Goal: Task Accomplishment & Management: Manage account settings

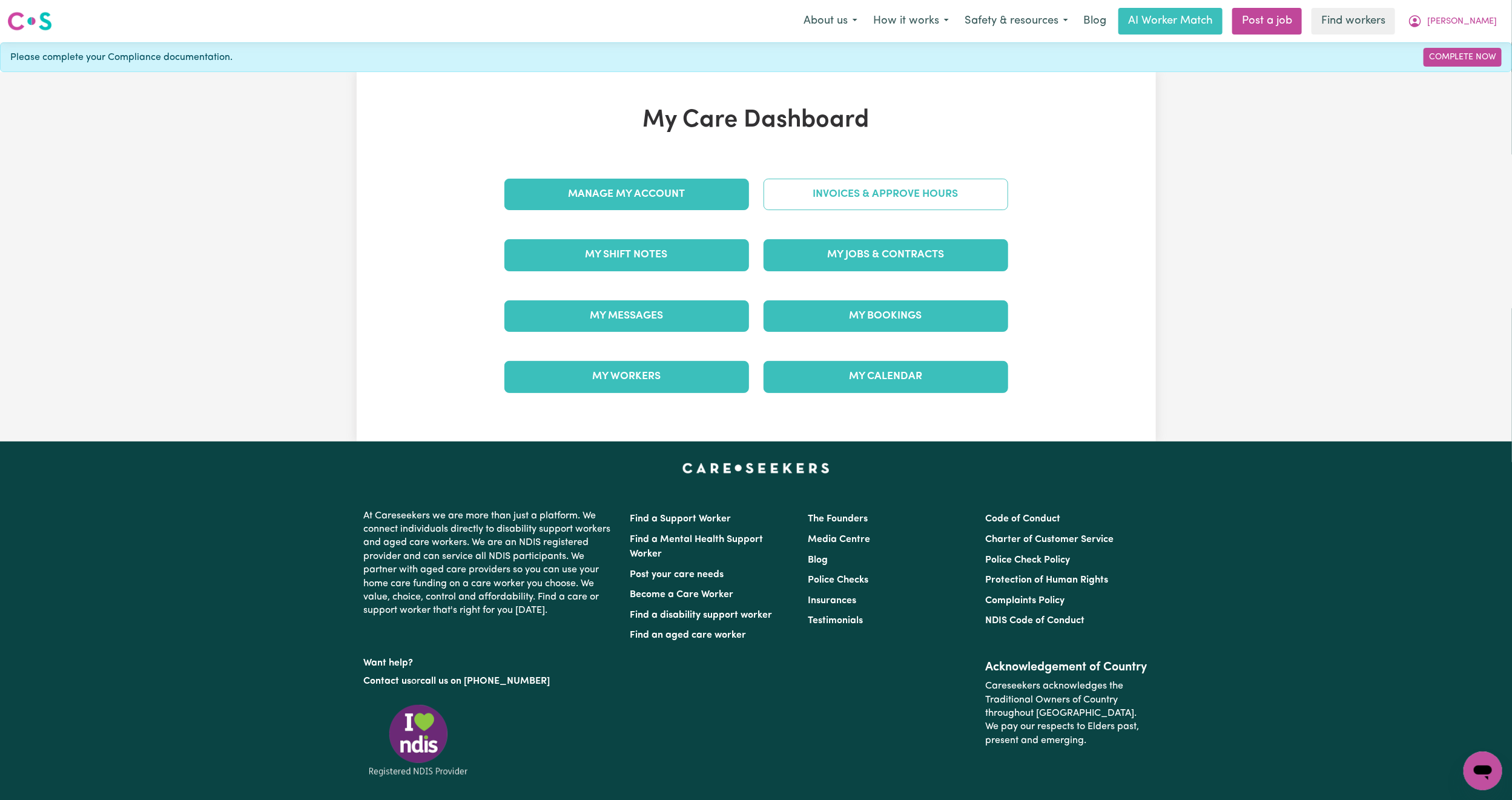
drag, startPoint x: 0, startPoint y: 0, endPoint x: 885, endPoint y: 210, distance: 909.6
click at [893, 217] on div "Invoices & Approve Hours" at bounding box center [886, 194] width 259 height 60
click at [866, 193] on link "Invoices & Approve Hours" at bounding box center [886, 194] width 244 height 32
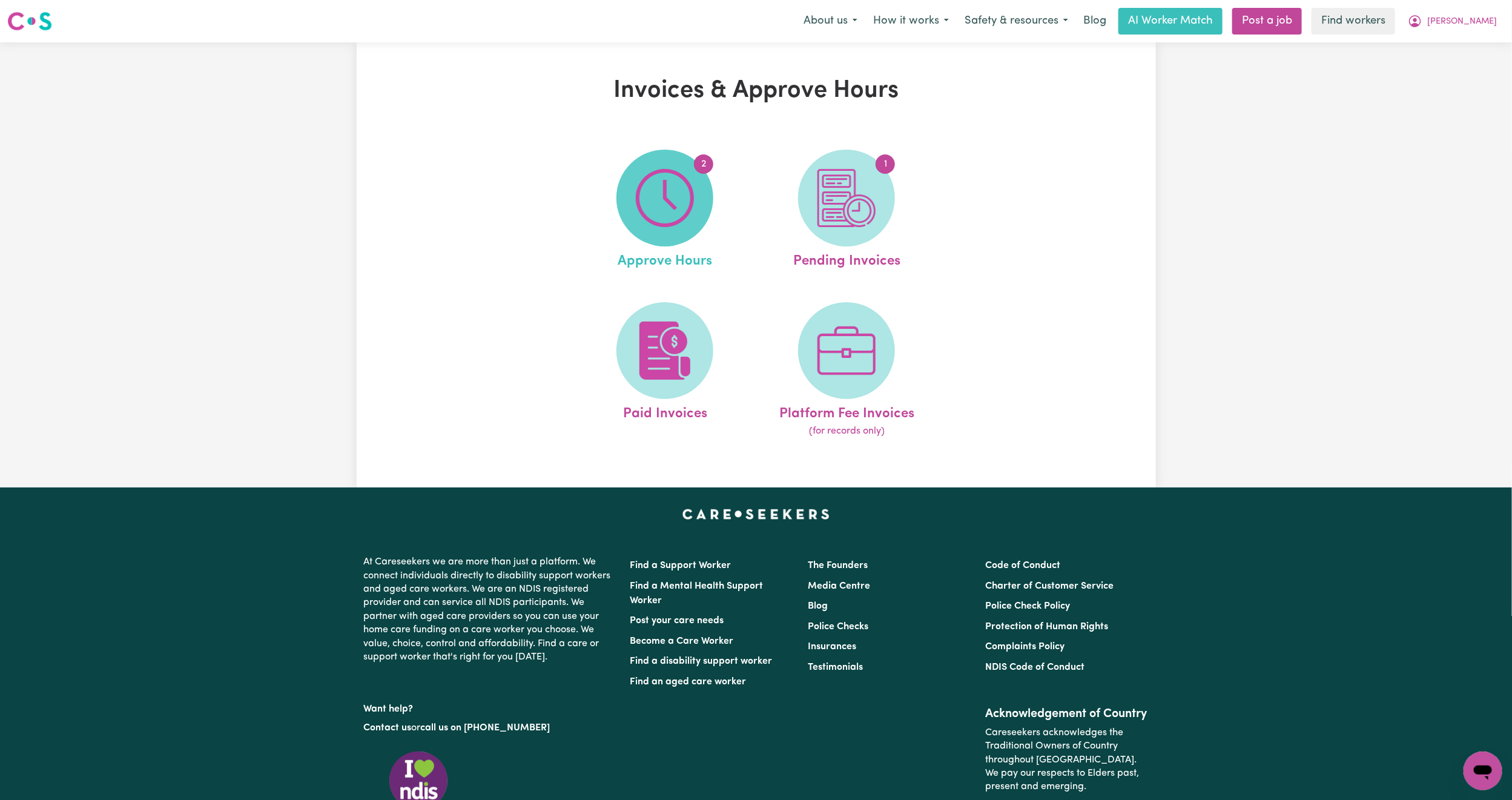
click at [667, 212] on img at bounding box center [664, 197] width 58 height 58
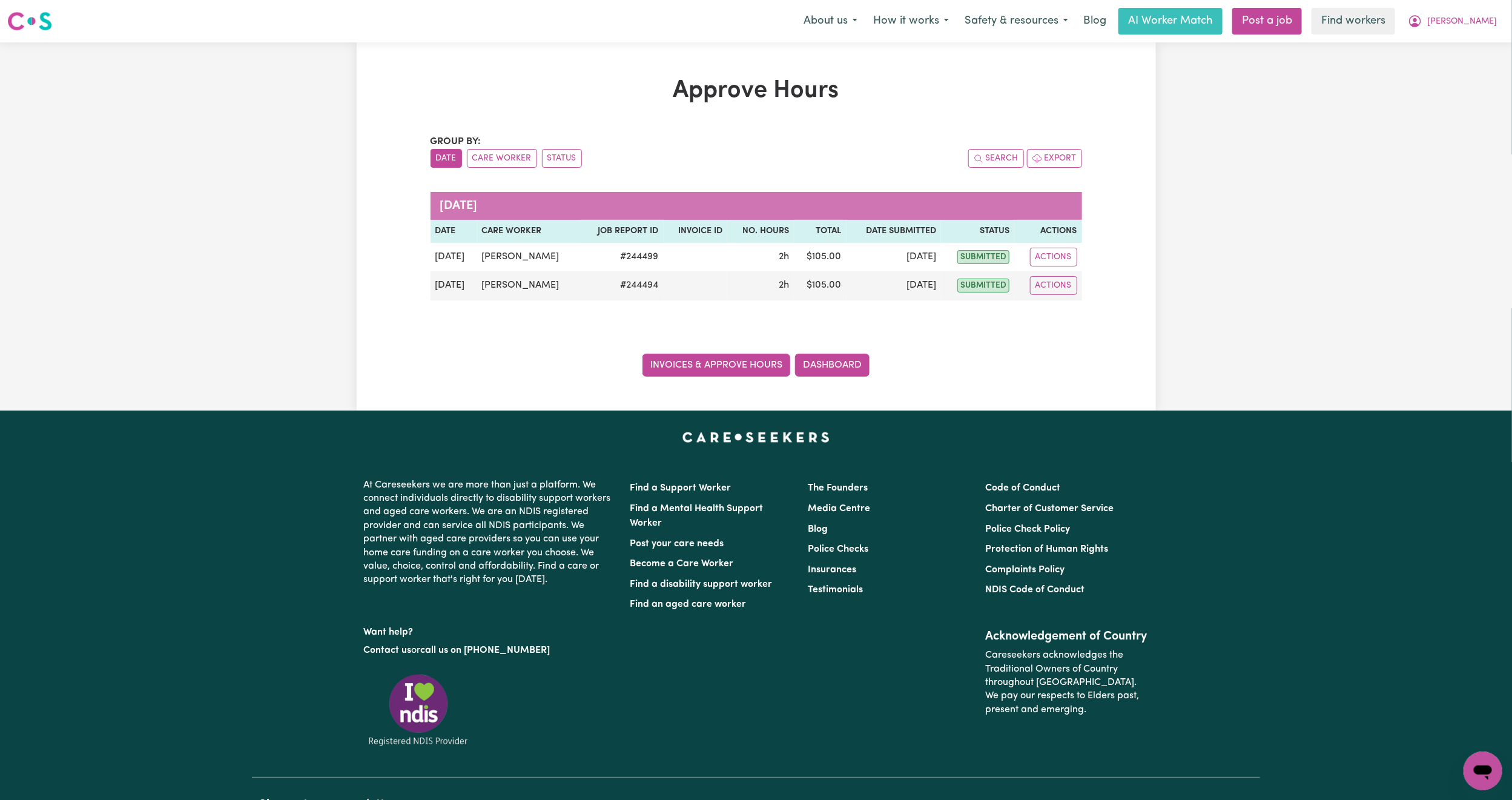
click at [702, 365] on link "Invoices & Approve Hours" at bounding box center [716, 365] width 148 height 23
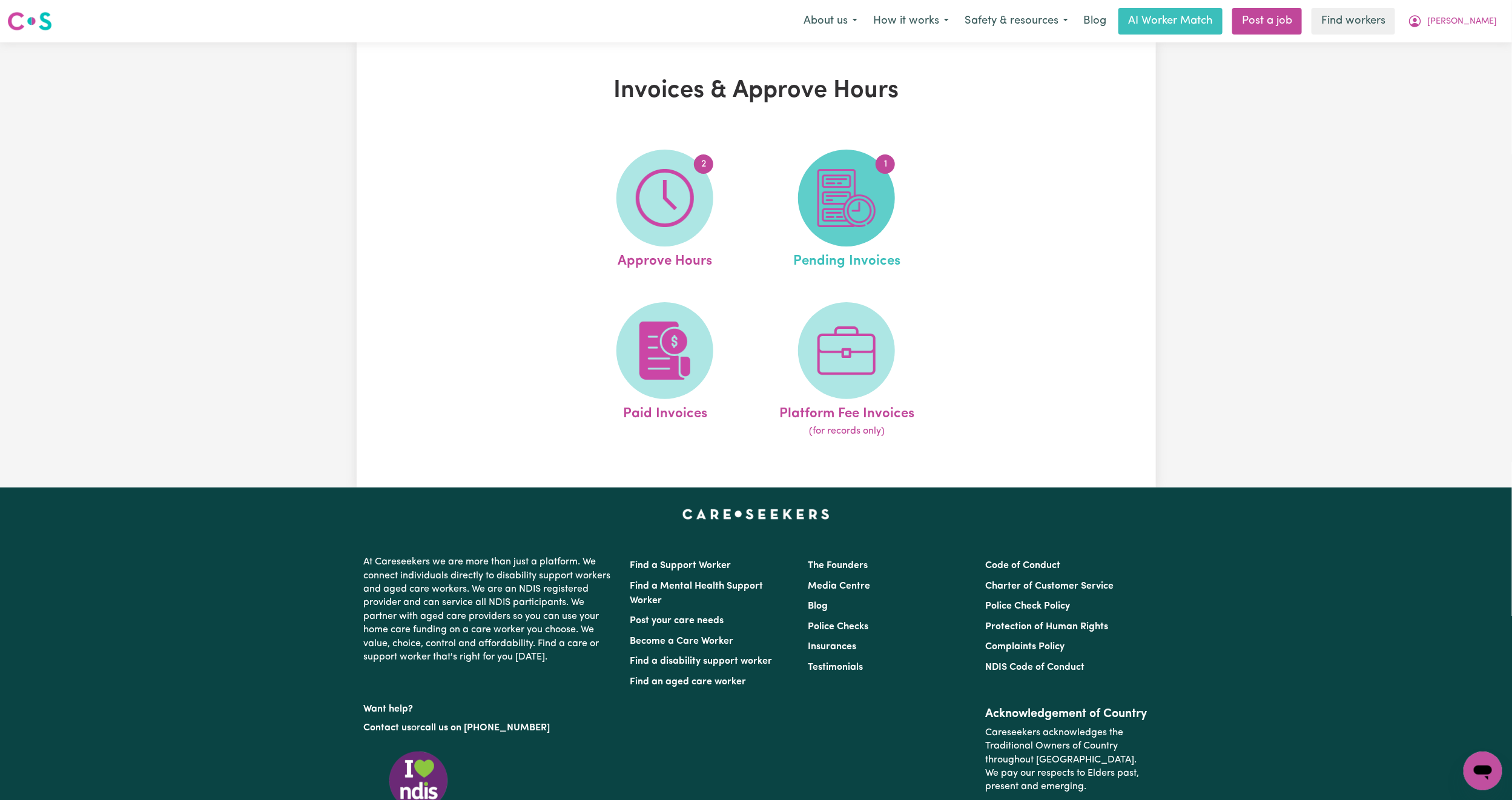
click at [878, 191] on span "1" at bounding box center [846, 198] width 97 height 97
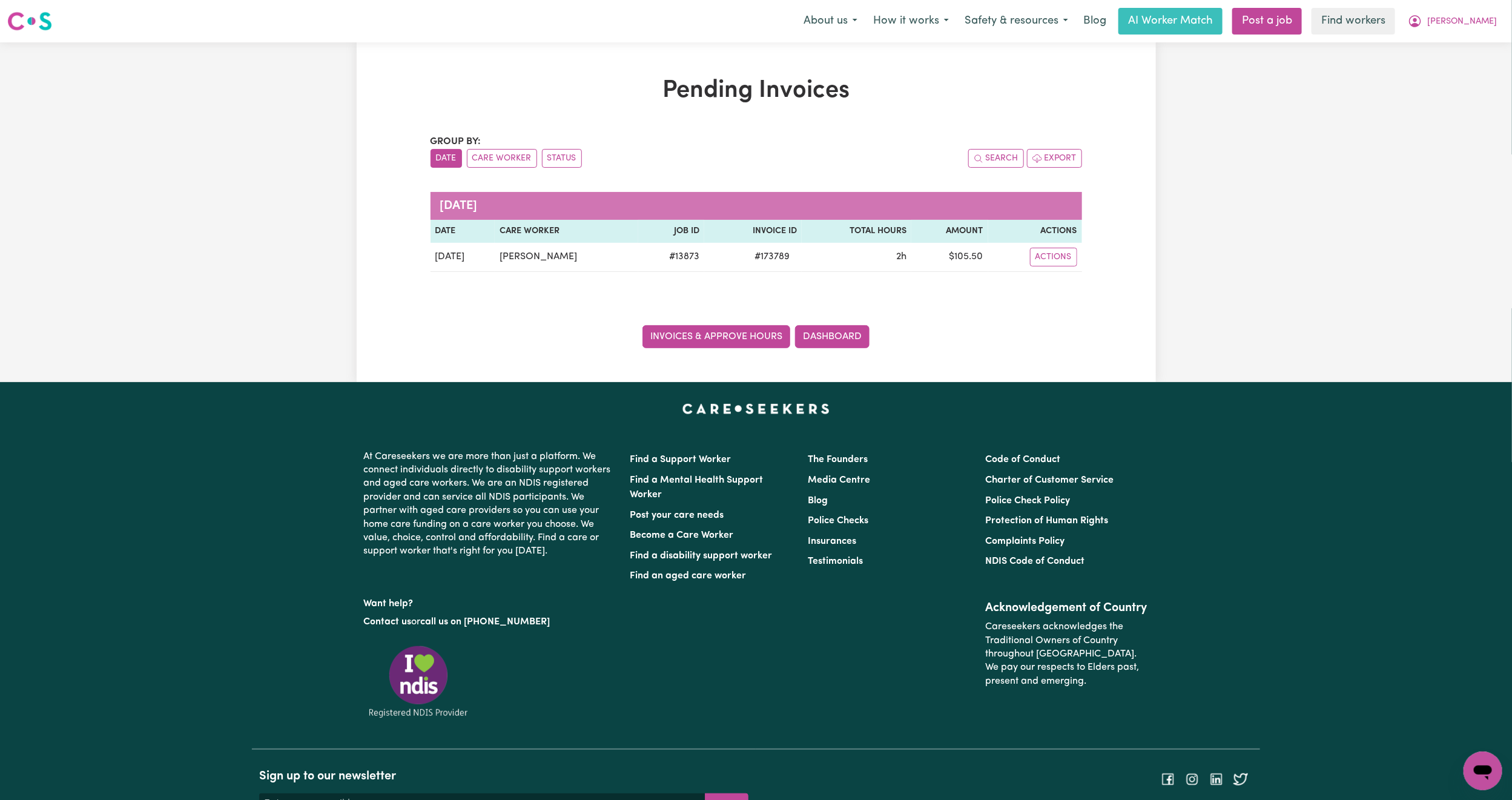
click at [709, 348] on link "Invoices & Approve Hours" at bounding box center [716, 337] width 148 height 23
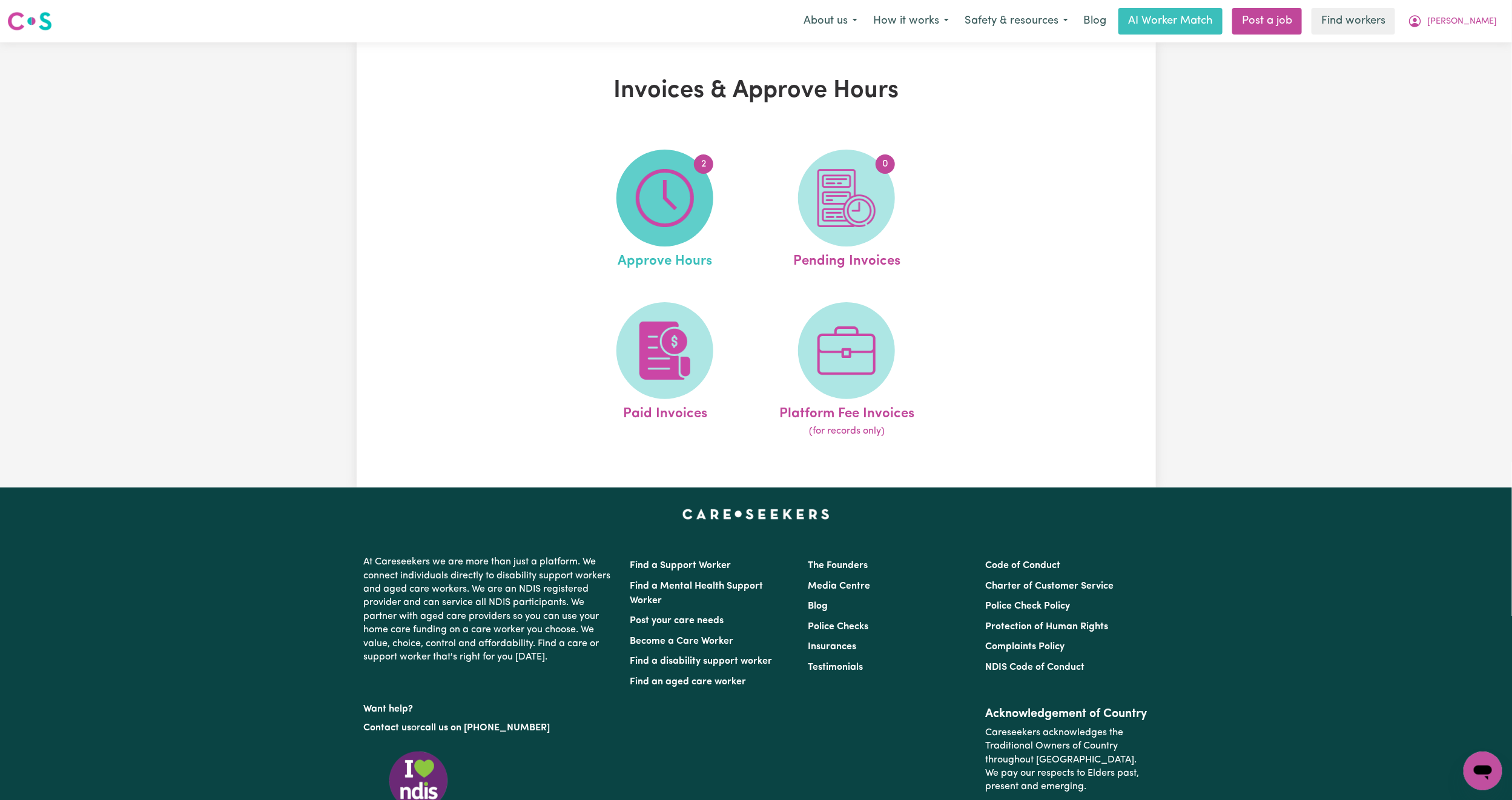
click at [647, 179] on img at bounding box center [664, 197] width 58 height 58
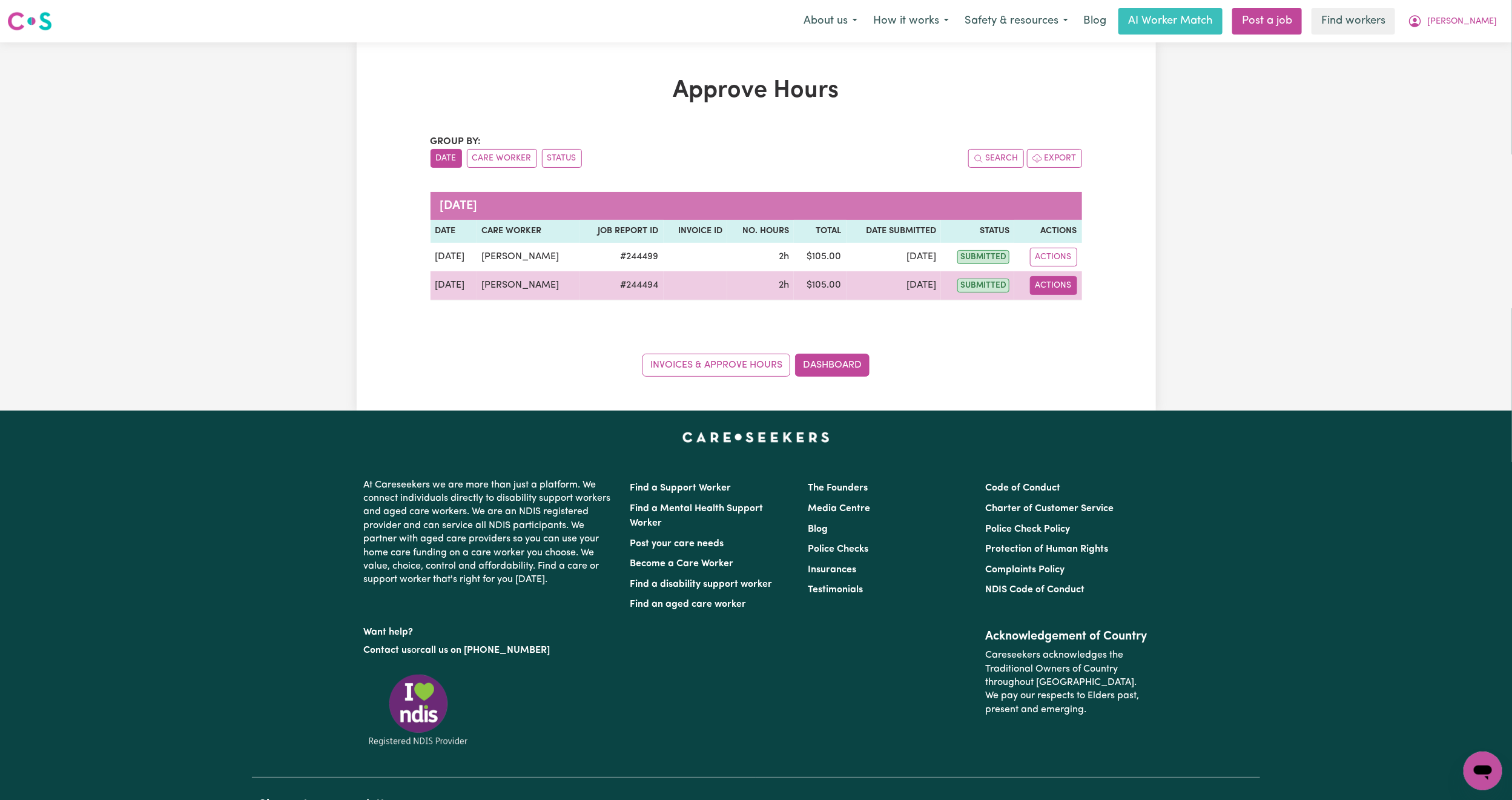
click at [1063, 289] on button "Actions" at bounding box center [1053, 285] width 47 height 19
click at [1068, 318] on link "View Job Report" at bounding box center [1084, 314] width 103 height 24
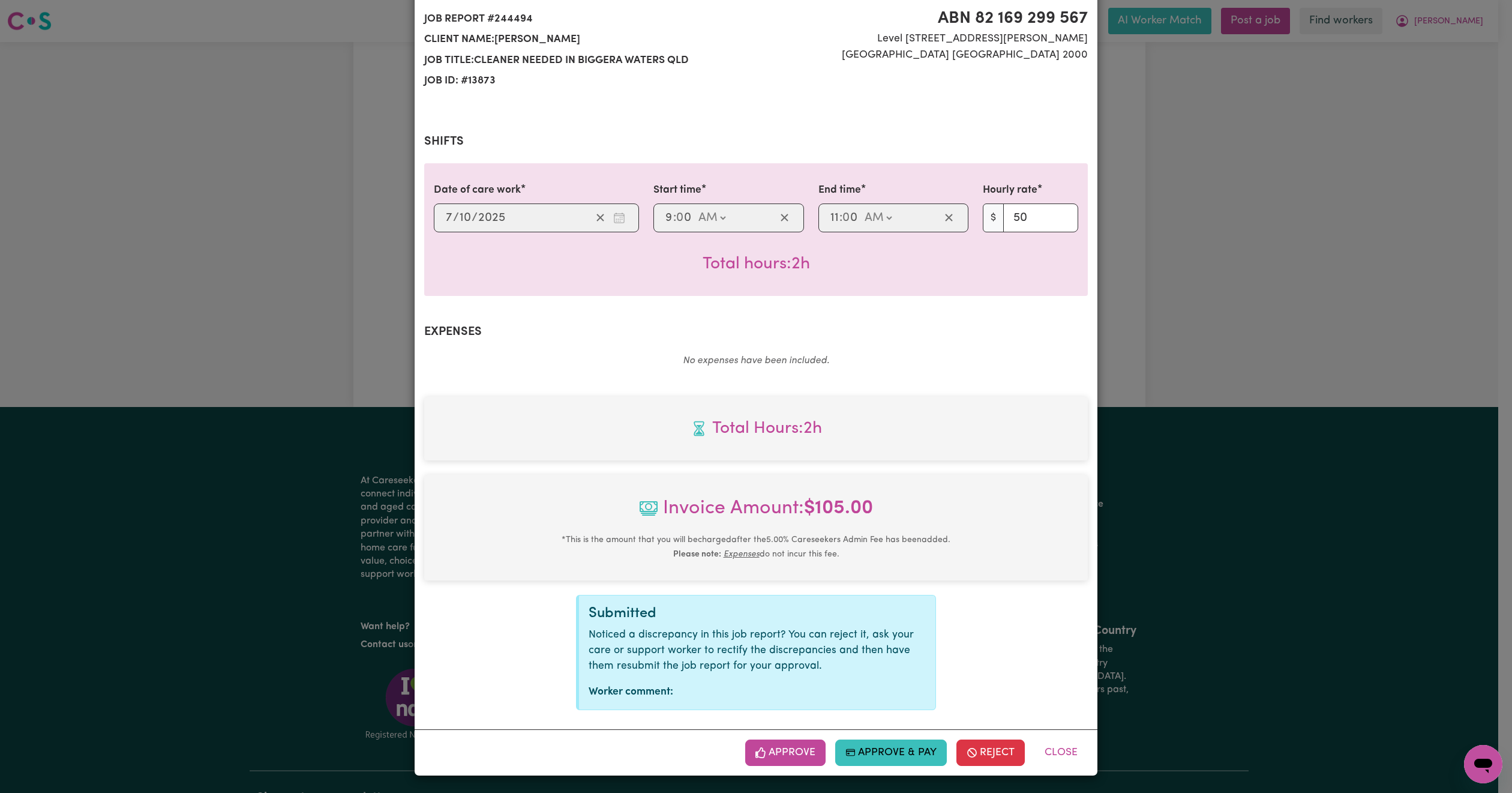
scroll to position [136, 0]
click at [760, 751] on button "Approve" at bounding box center [785, 752] width 81 height 27
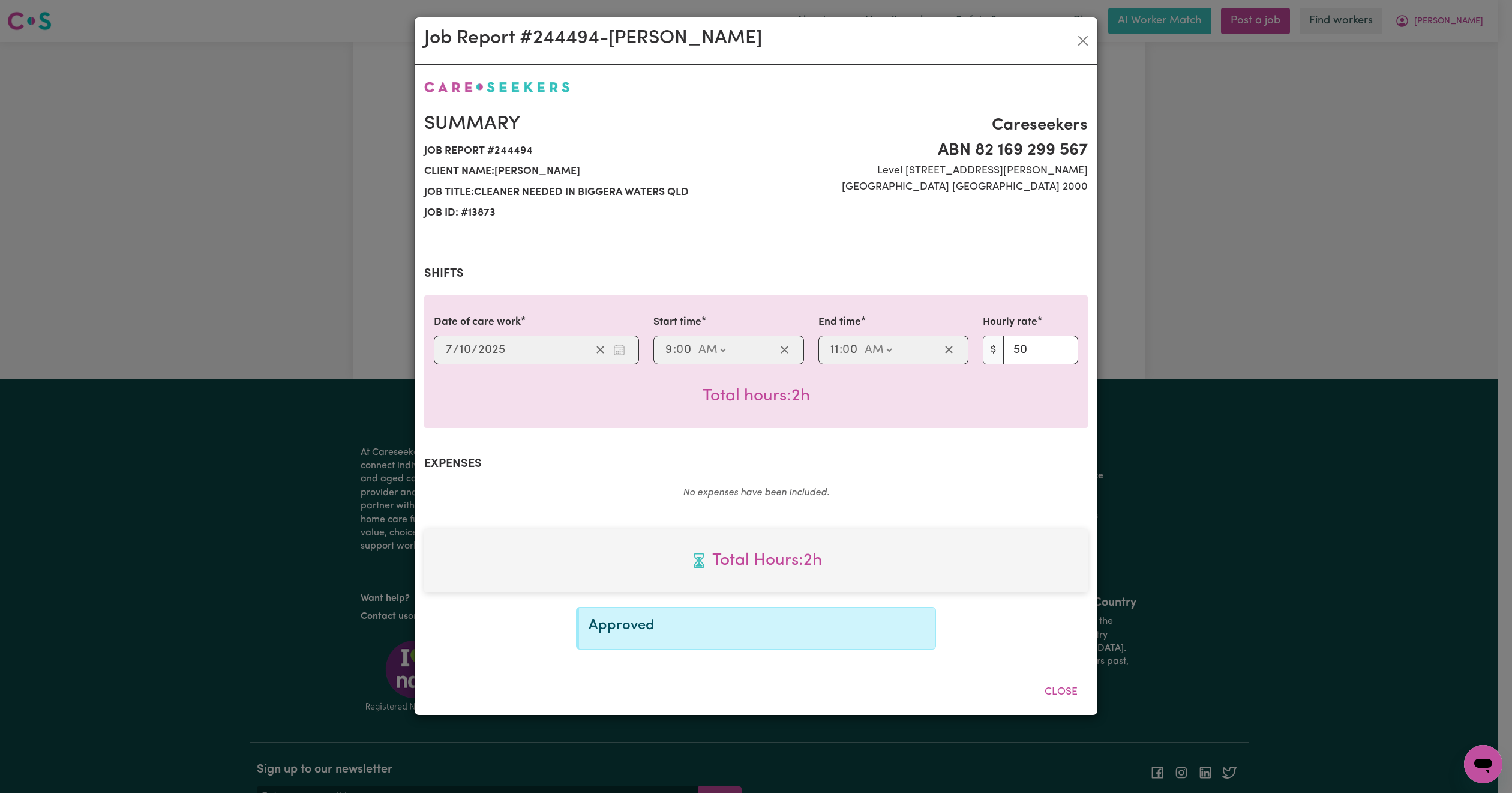
scroll to position [0, 0]
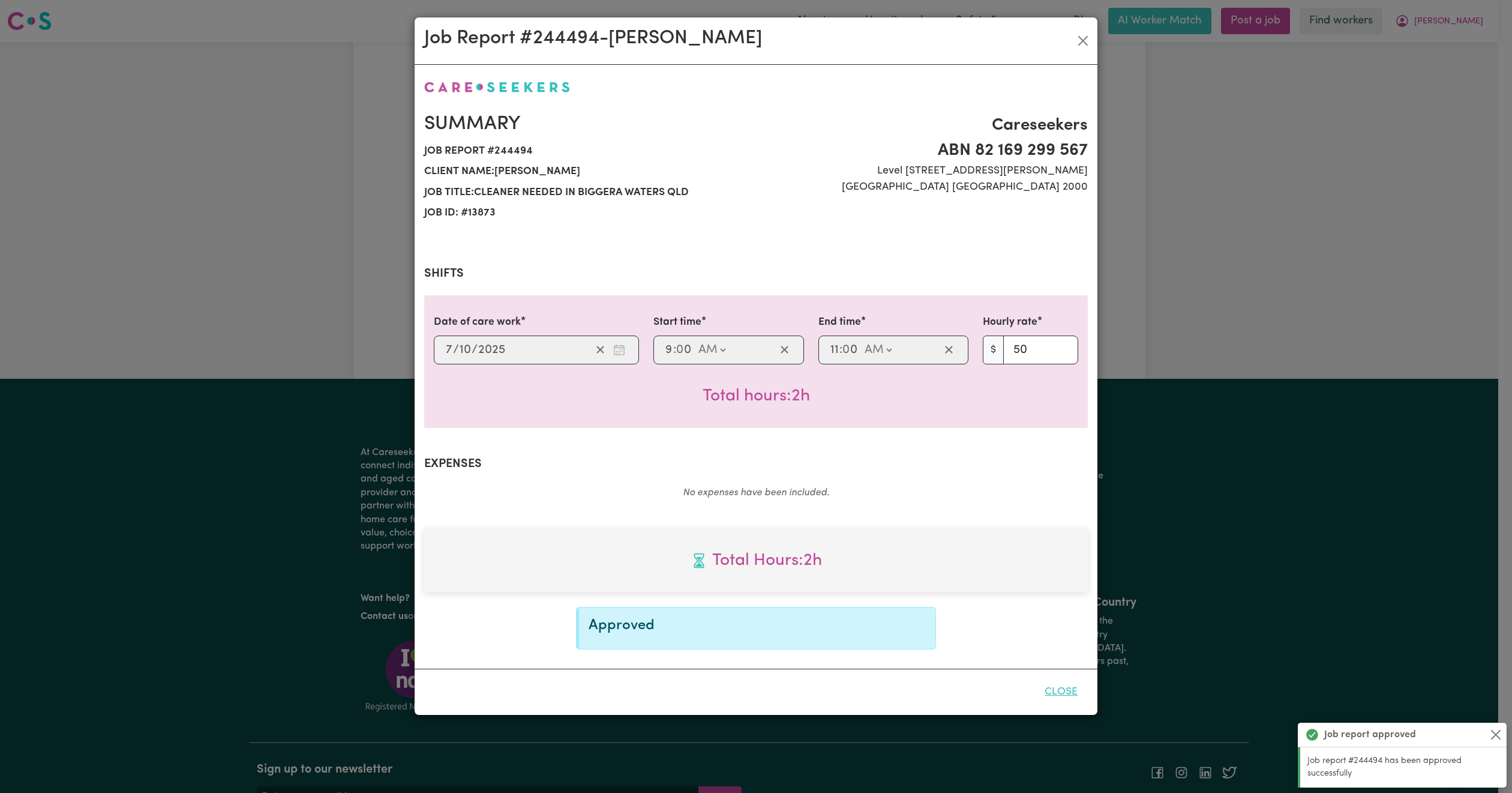
click at [1073, 686] on button "Close" at bounding box center [1061, 692] width 53 height 27
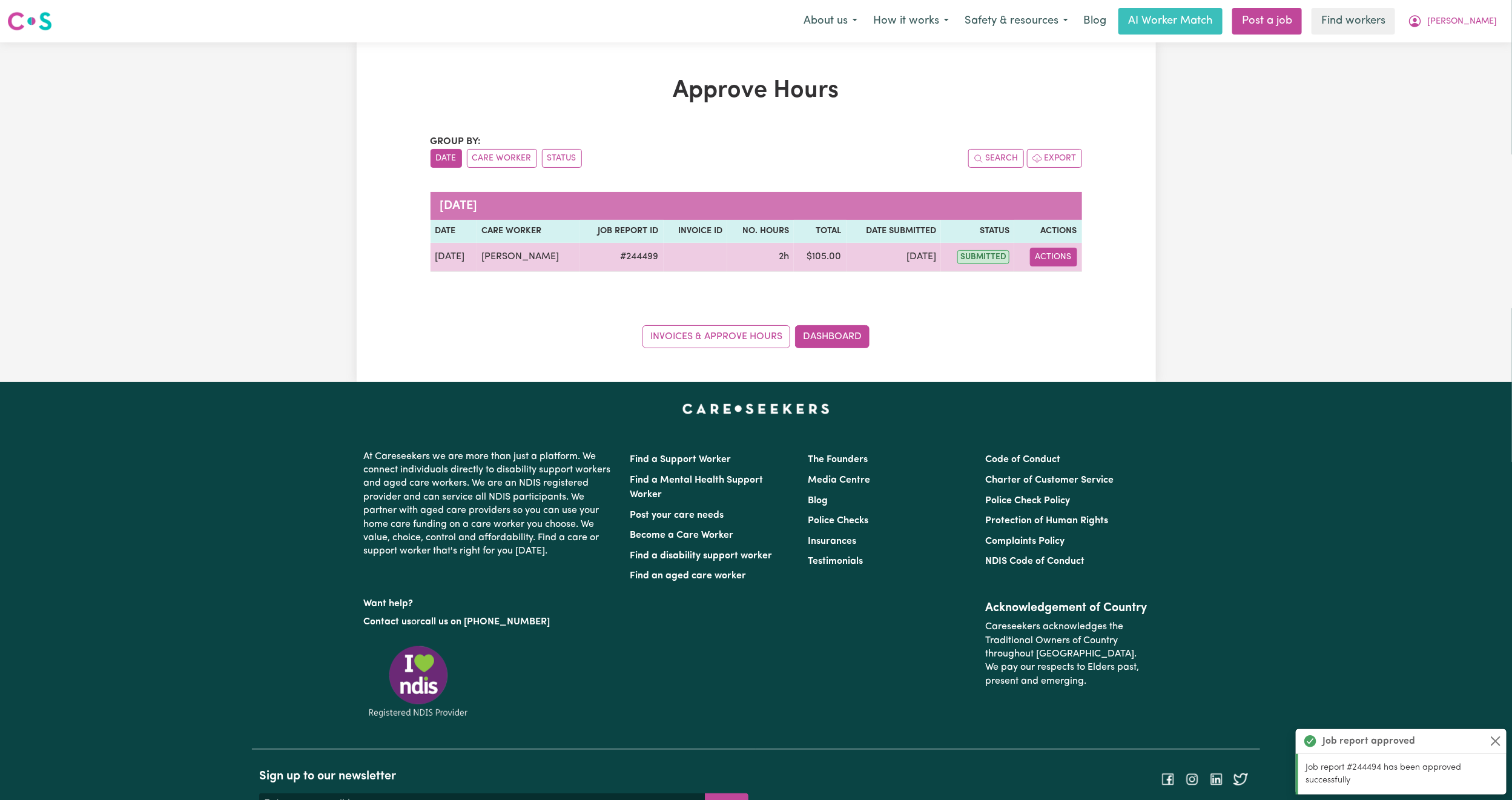
click at [1065, 255] on button "Actions" at bounding box center [1053, 257] width 47 height 19
click at [1057, 285] on link "View Job Report" at bounding box center [1084, 285] width 103 height 24
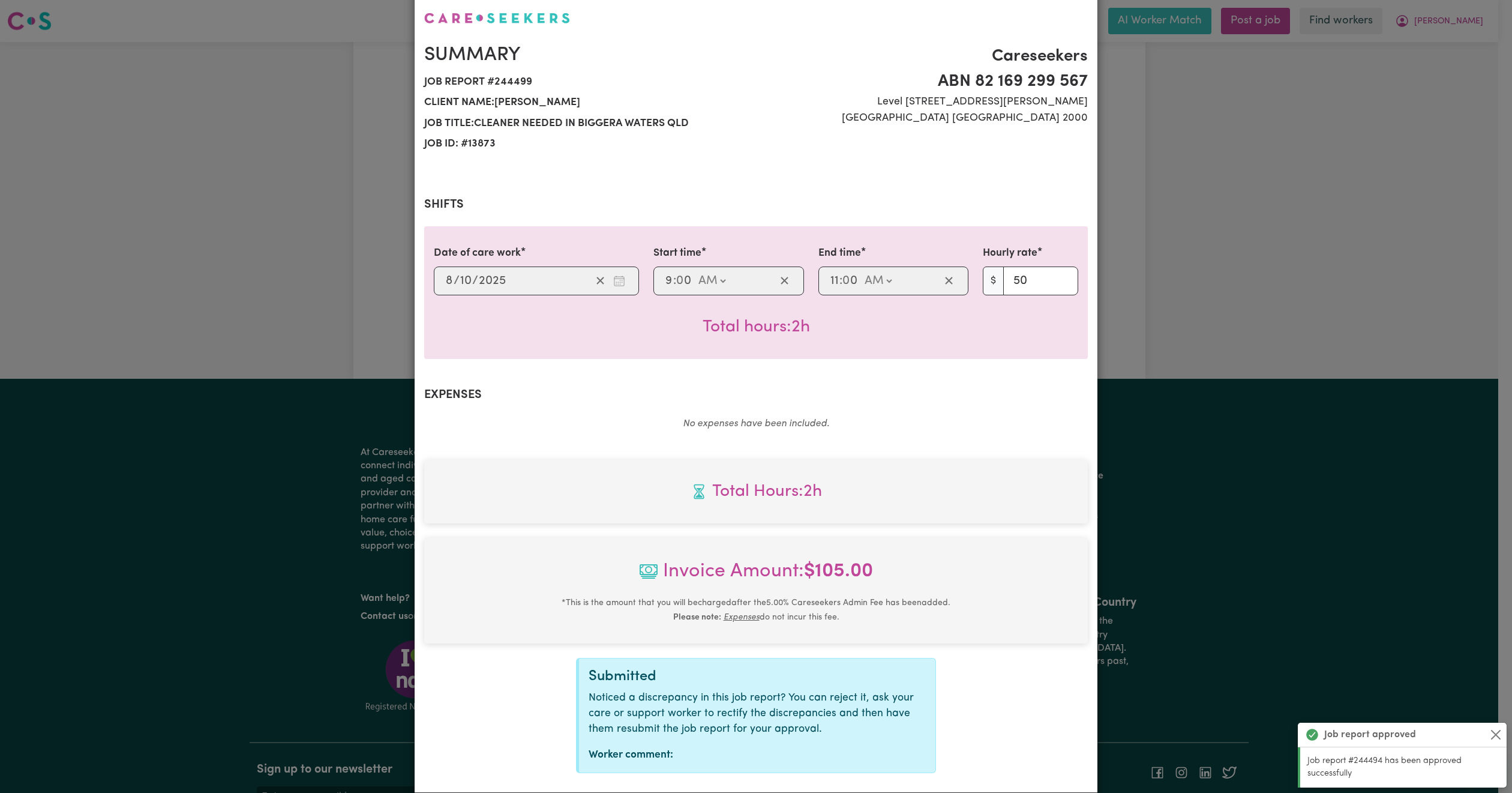
scroll to position [136, 0]
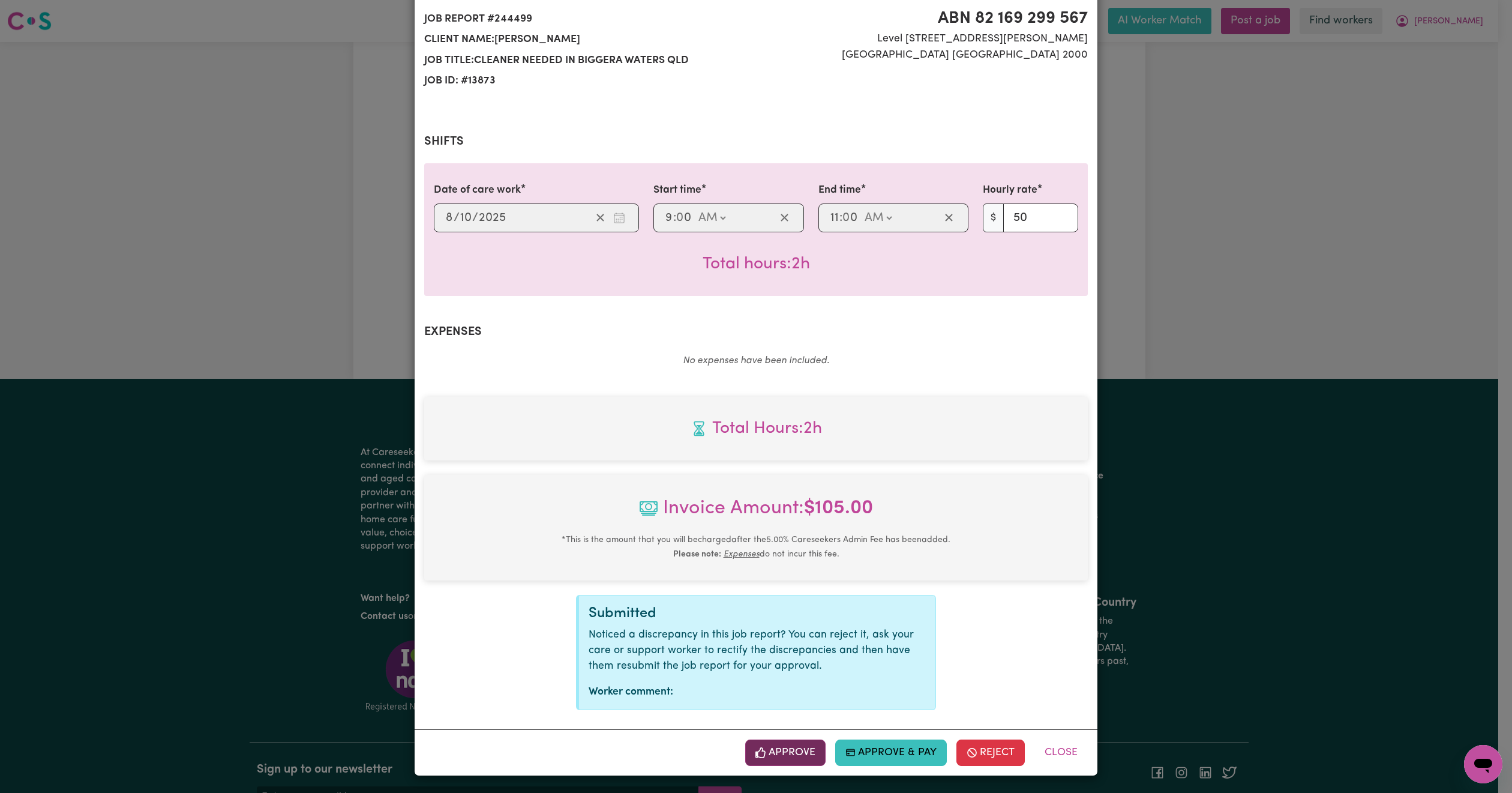
click at [780, 754] on button "Approve" at bounding box center [785, 752] width 81 height 27
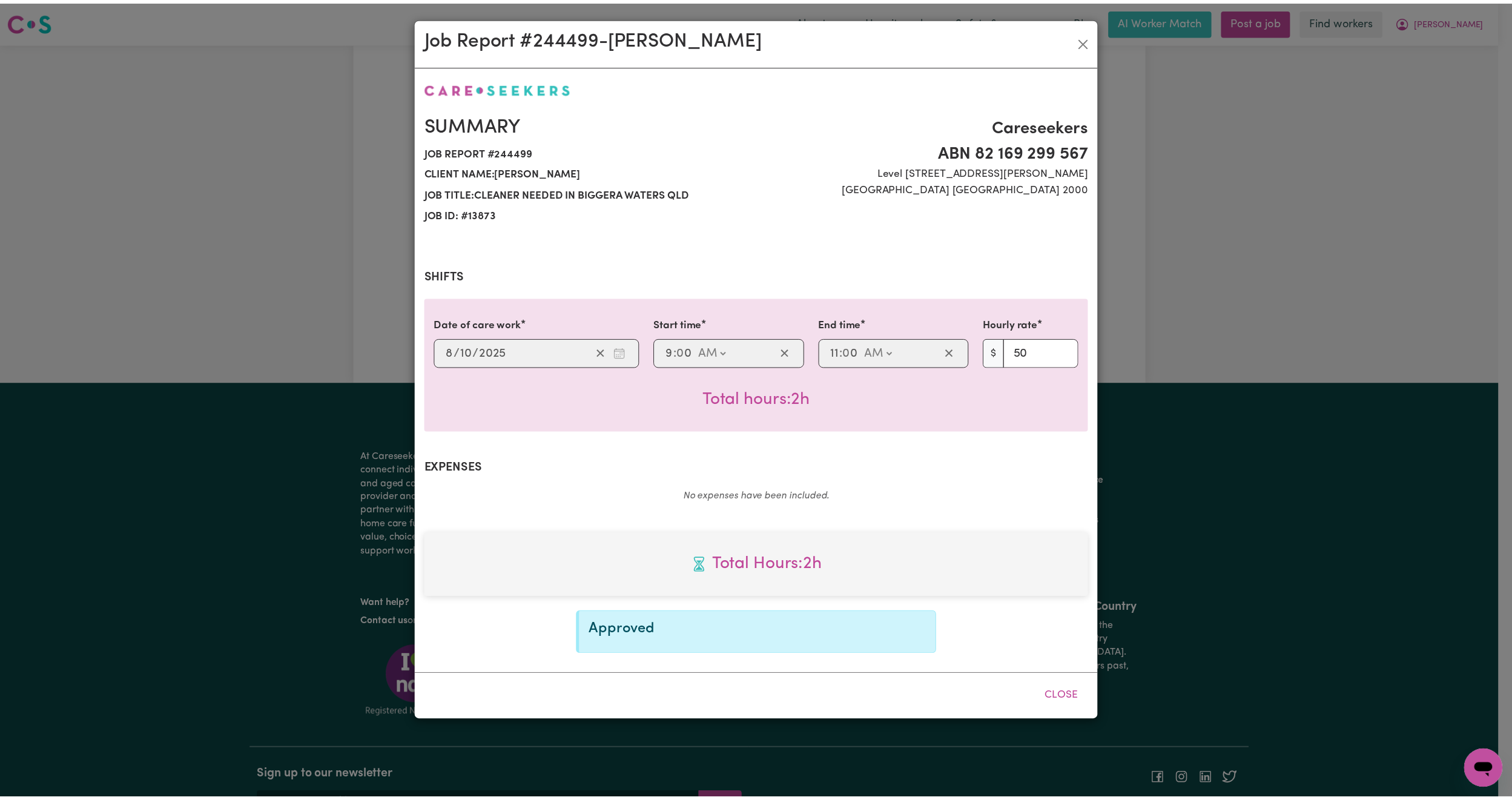
scroll to position [0, 0]
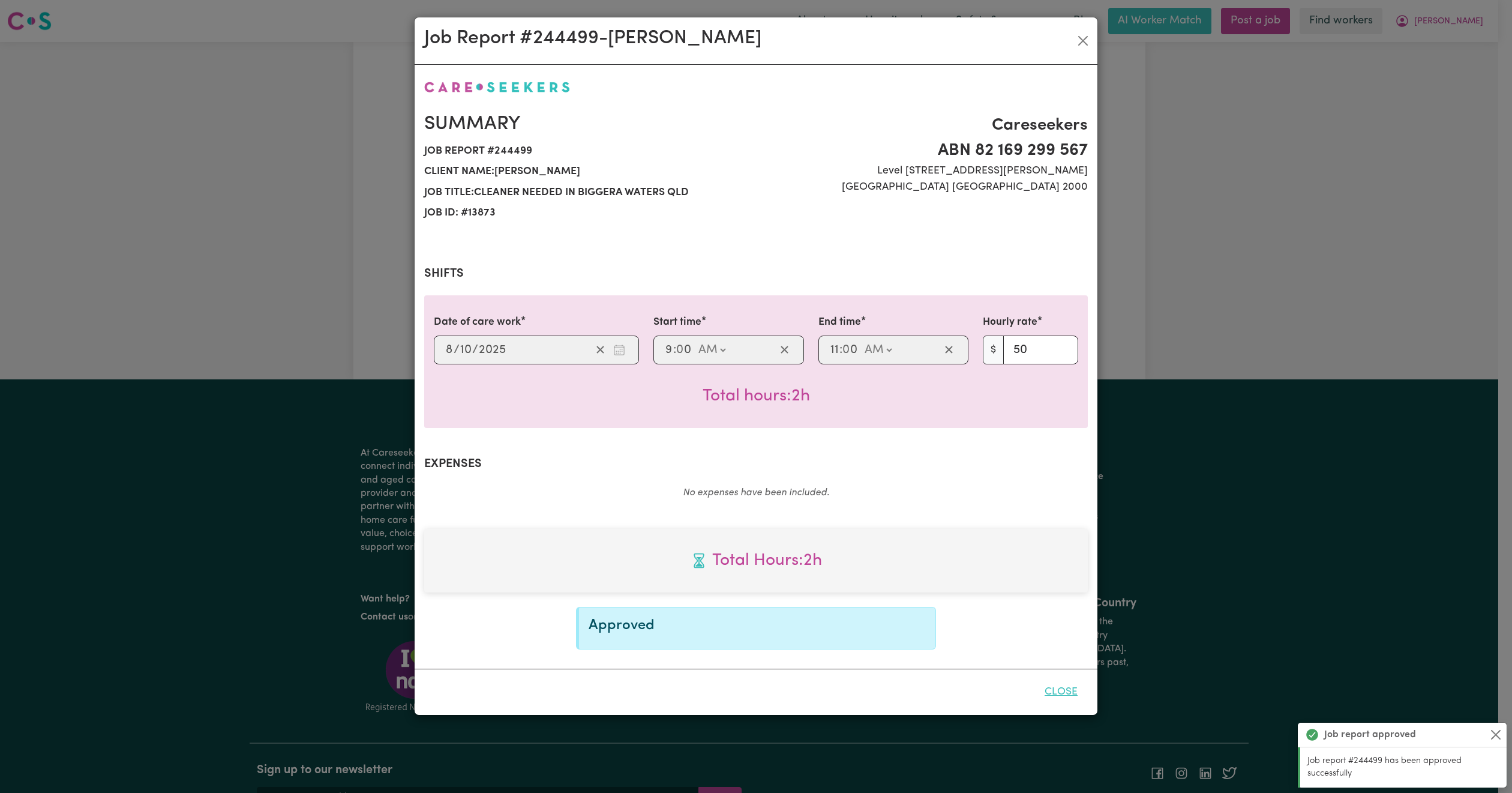
click at [1065, 693] on button "Close" at bounding box center [1061, 692] width 53 height 27
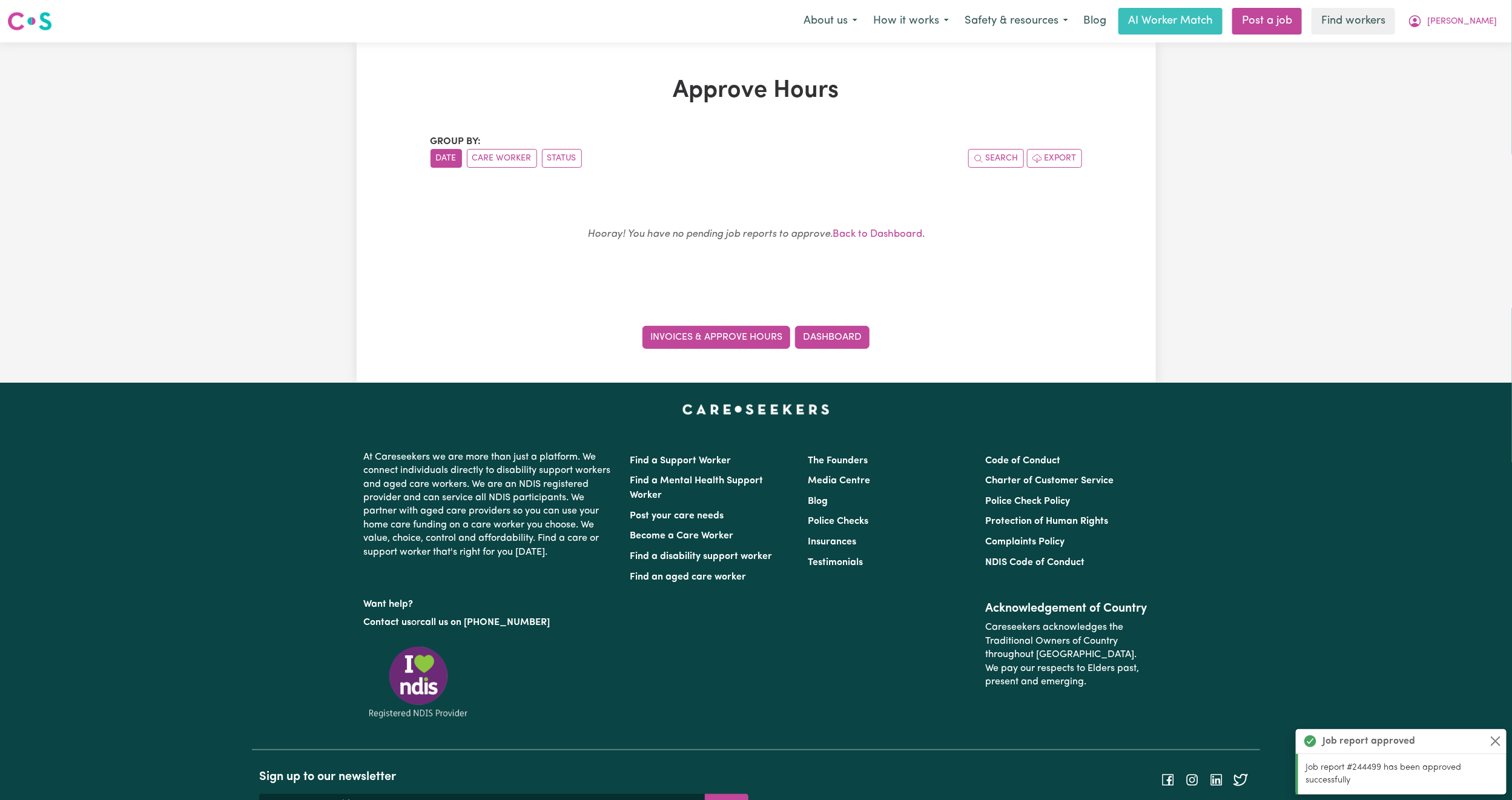
click at [697, 349] on link "Invoices & Approve Hours" at bounding box center [716, 337] width 148 height 23
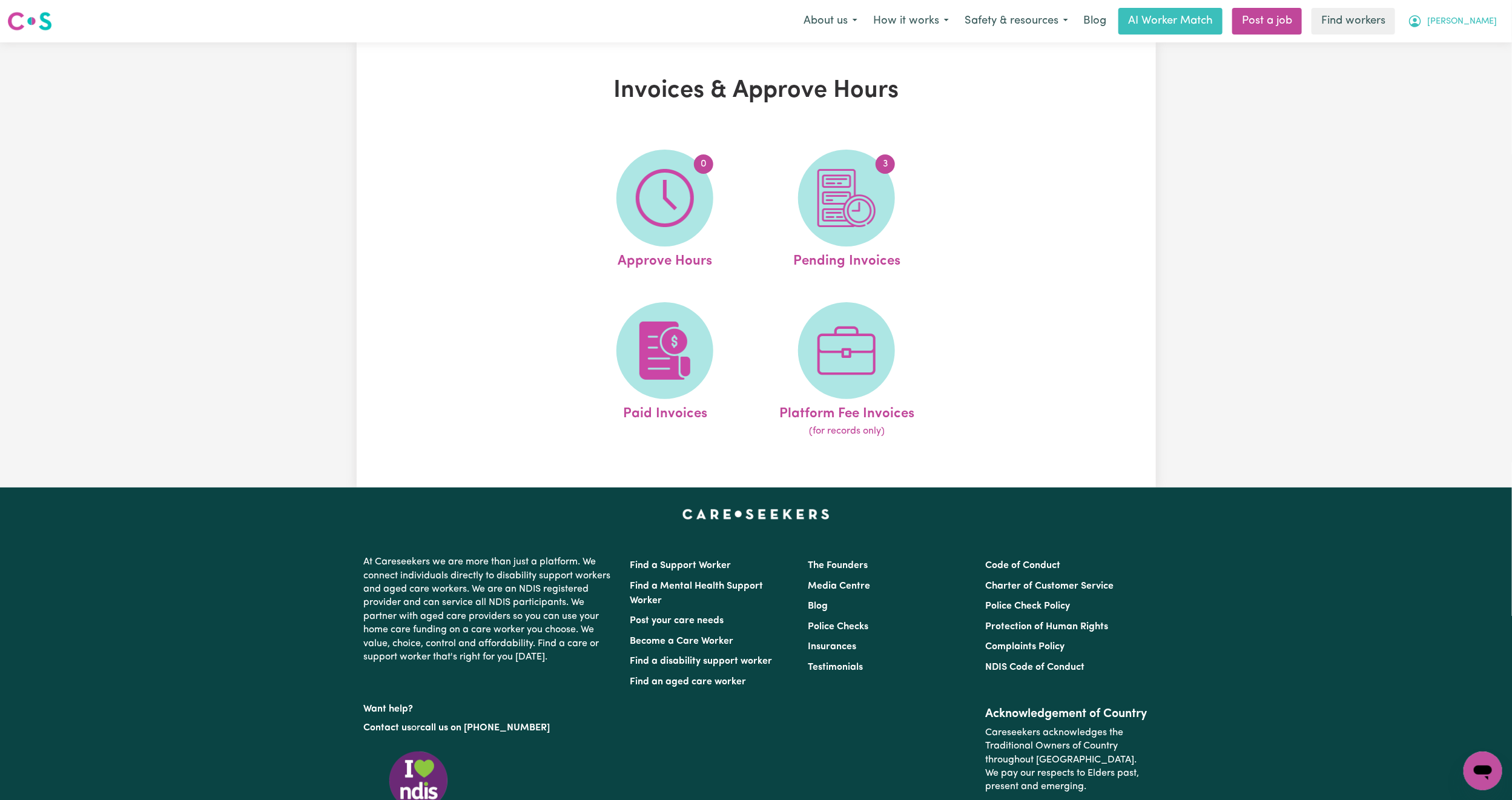
click at [1422, 28] on icon "My Account" at bounding box center [1415, 21] width 15 height 15
click at [1458, 42] on link "My Dashboard" at bounding box center [1456, 47] width 95 height 23
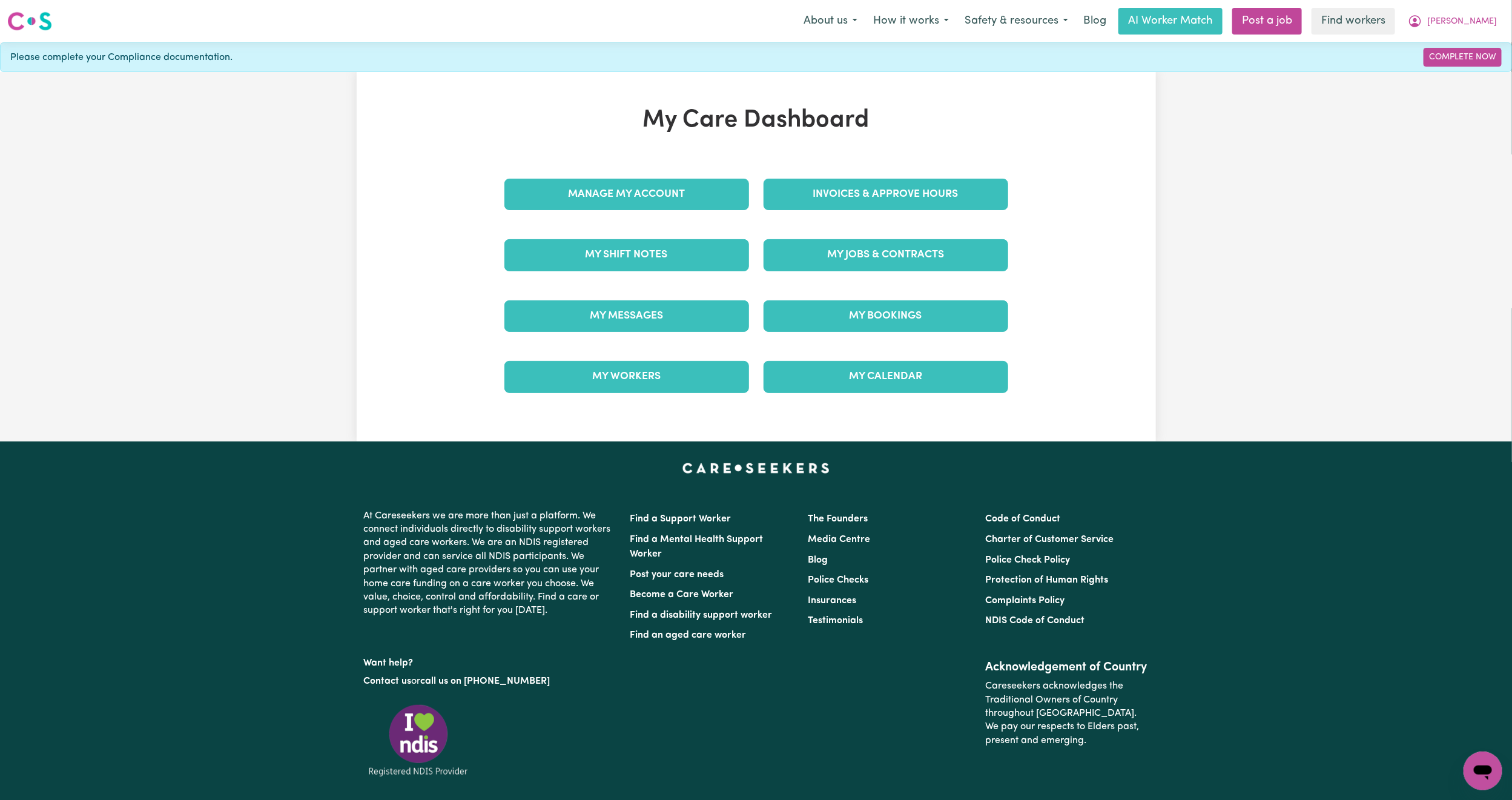
click at [582, 215] on div "Manage My Account" at bounding box center [627, 194] width 259 height 60
click at [596, 195] on link "Manage My Account" at bounding box center [627, 194] width 244 height 32
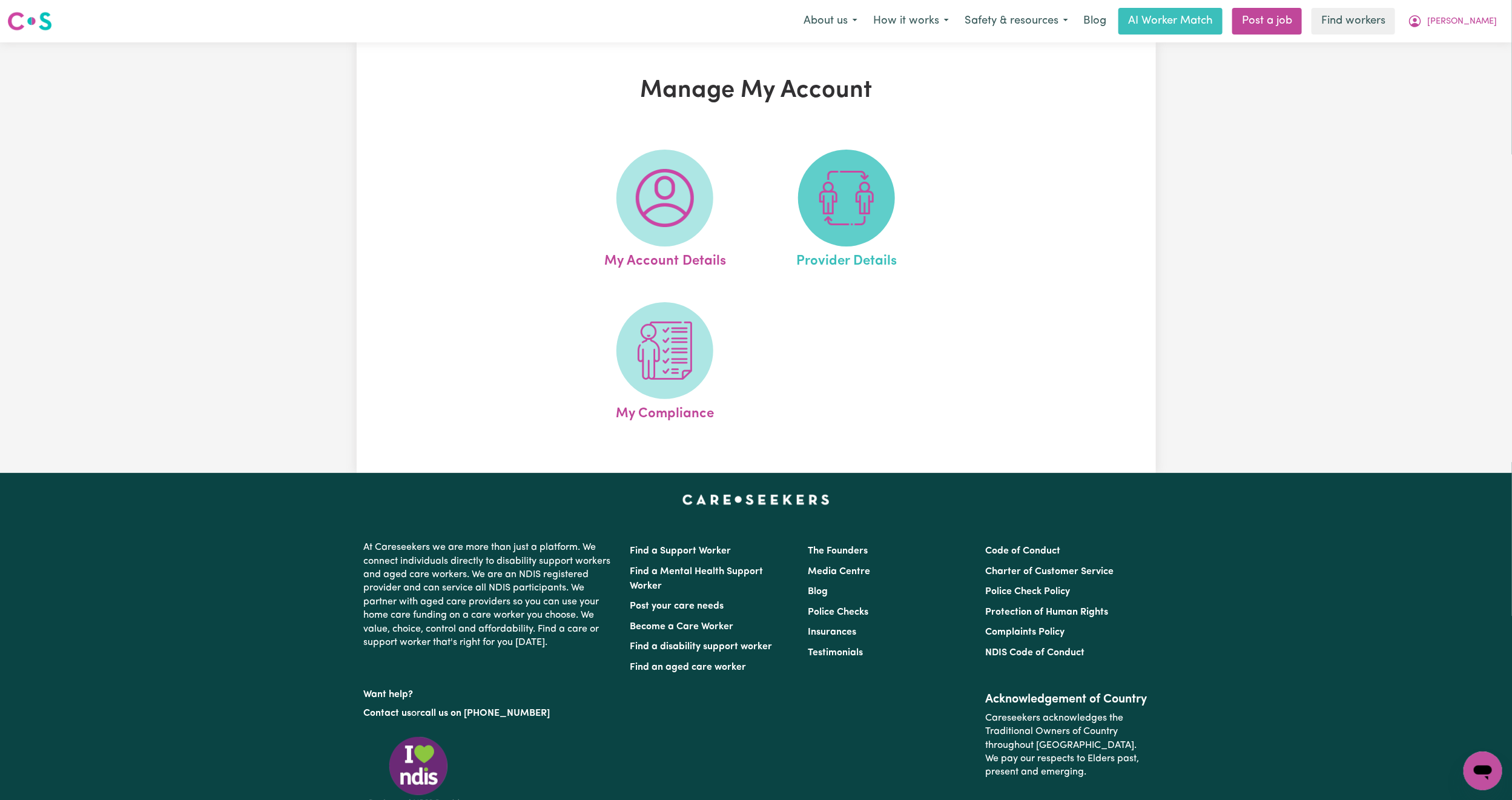
click at [850, 204] on img at bounding box center [846, 197] width 58 height 58
select select "AGED_HOME_CARE"
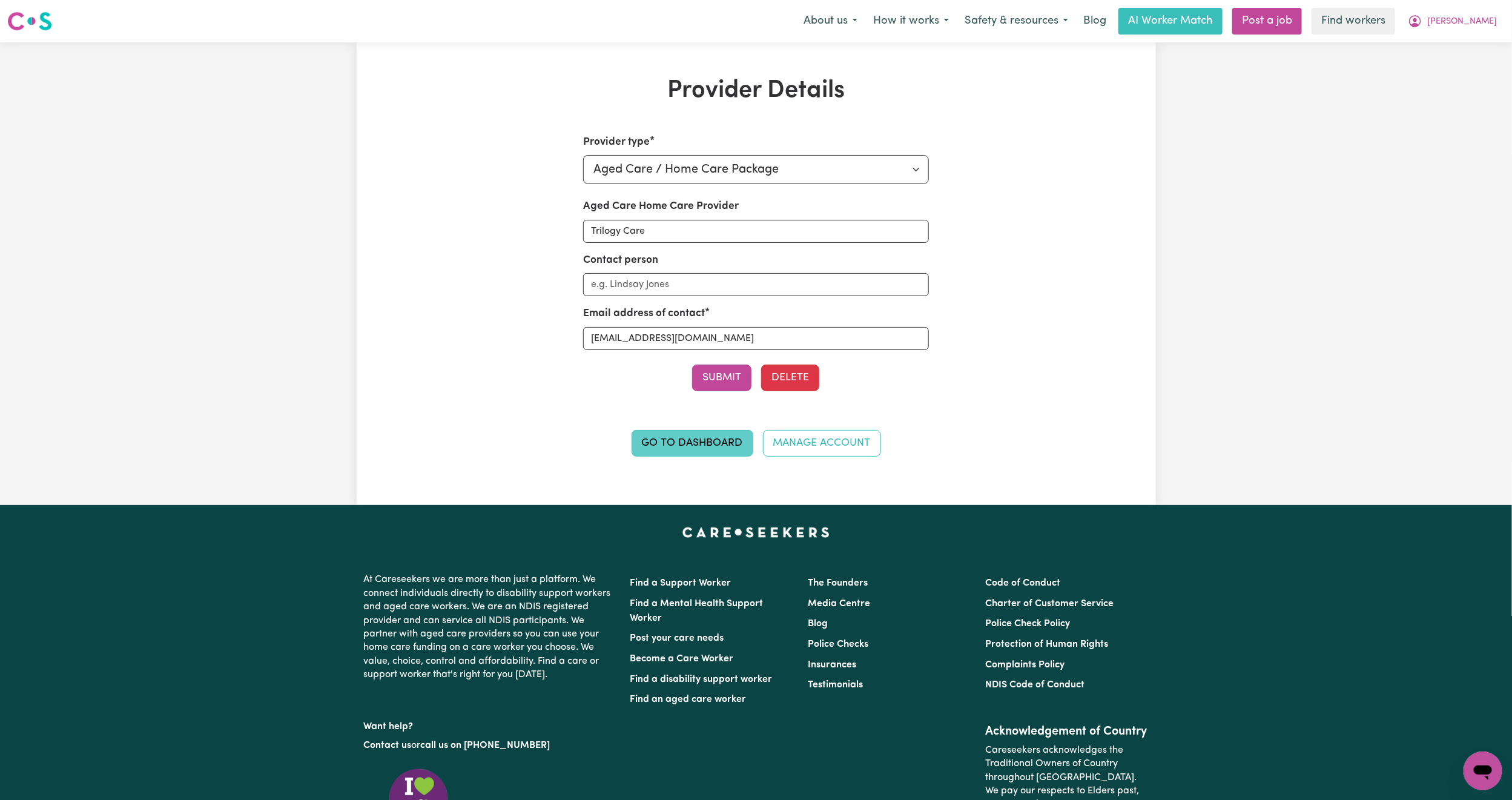
click at [679, 454] on link "Go to Dashboard" at bounding box center [692, 443] width 122 height 27
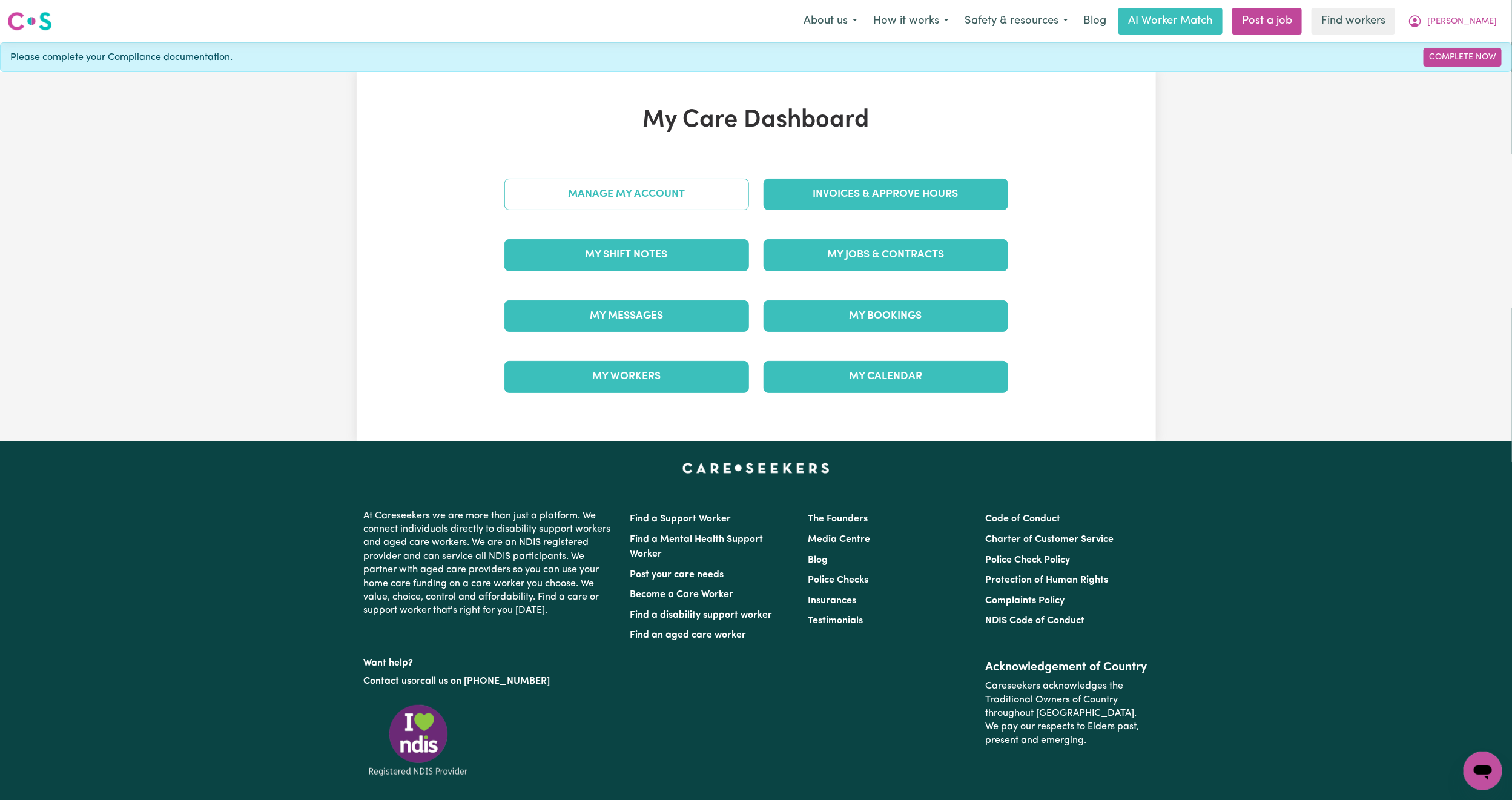
click at [651, 187] on link "Manage My Account" at bounding box center [627, 194] width 244 height 32
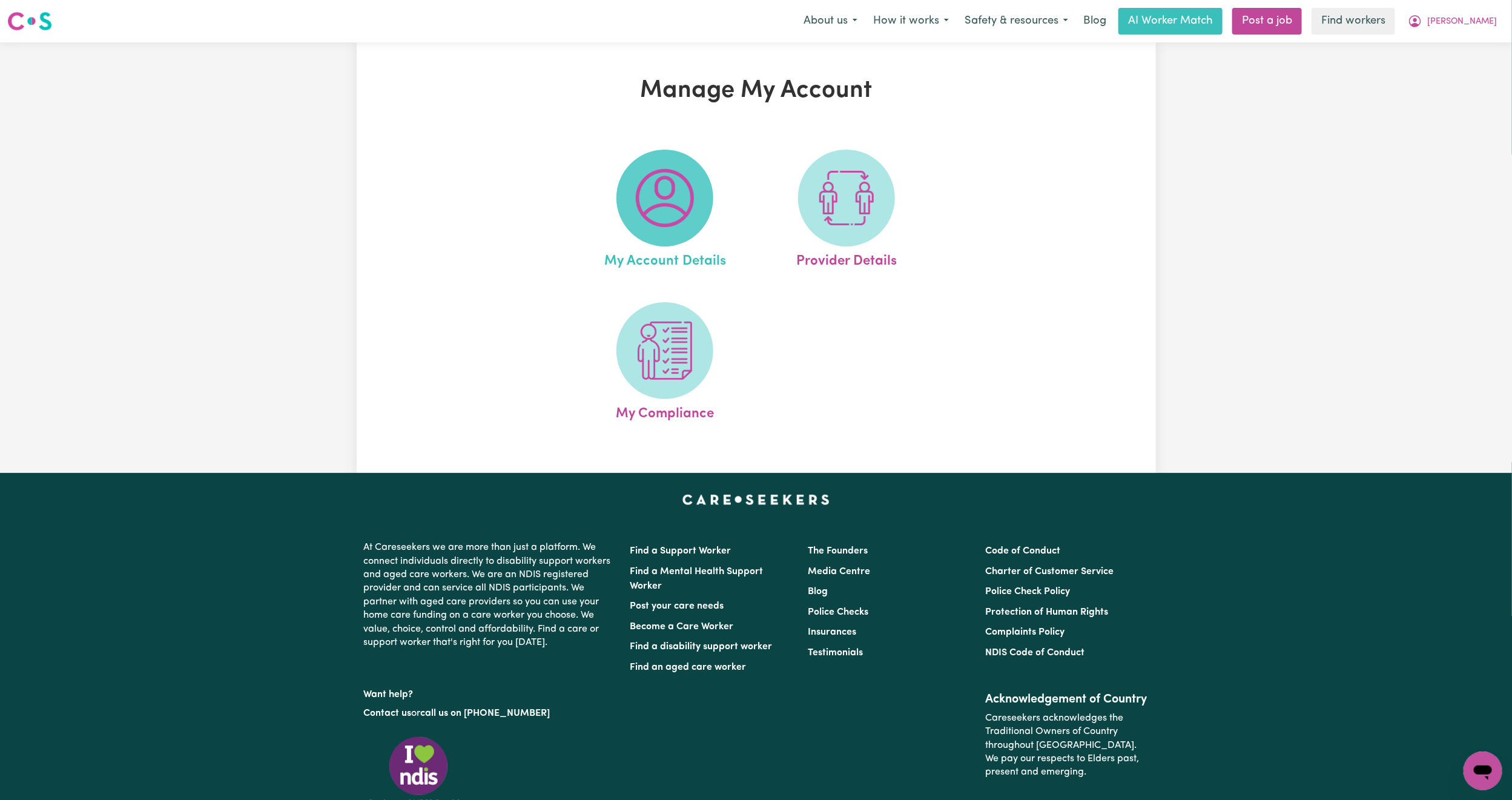
click at [692, 199] on img at bounding box center [664, 197] width 58 height 58
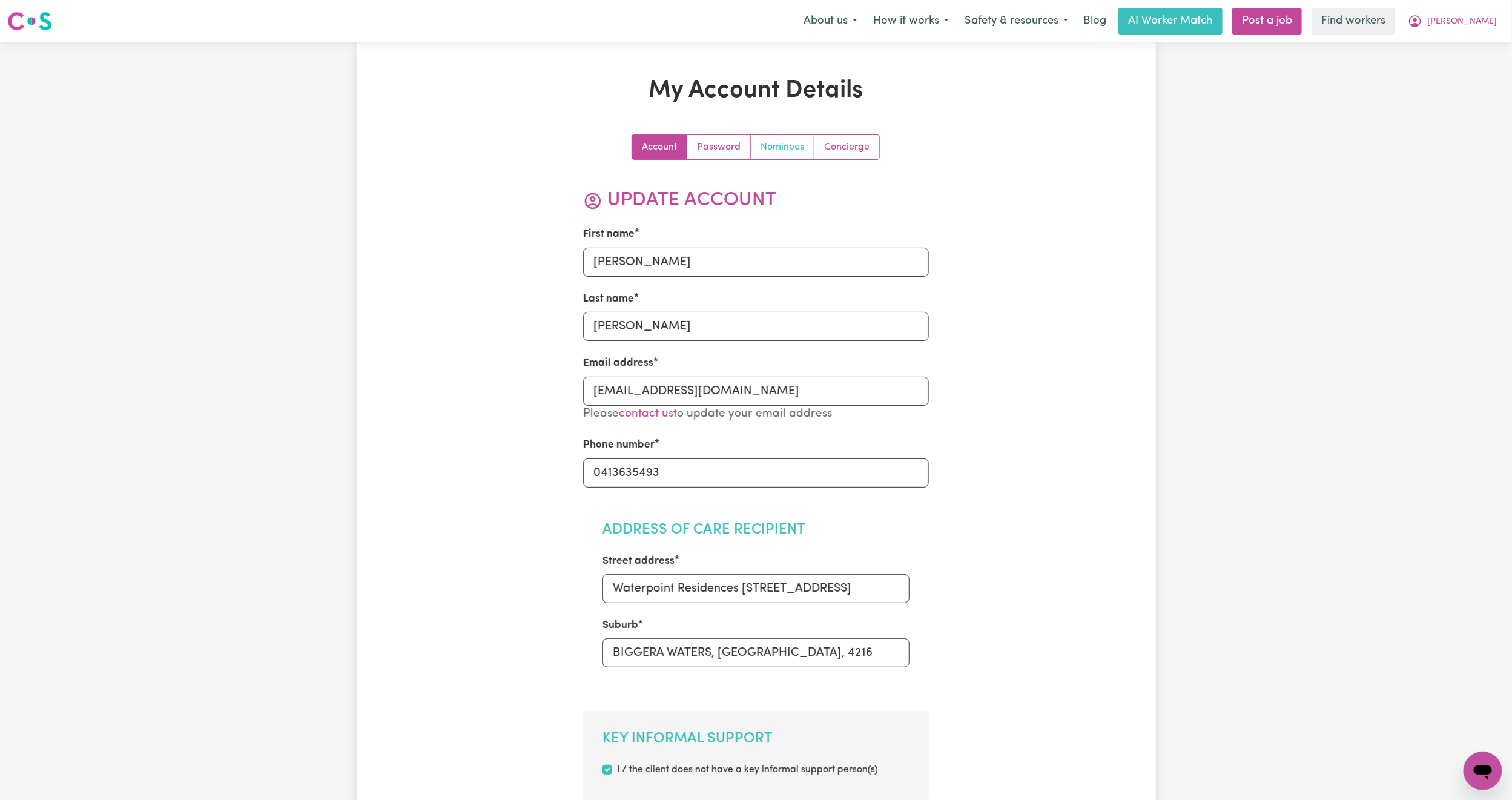
click at [774, 154] on link "Nominees" at bounding box center [783, 147] width 64 height 24
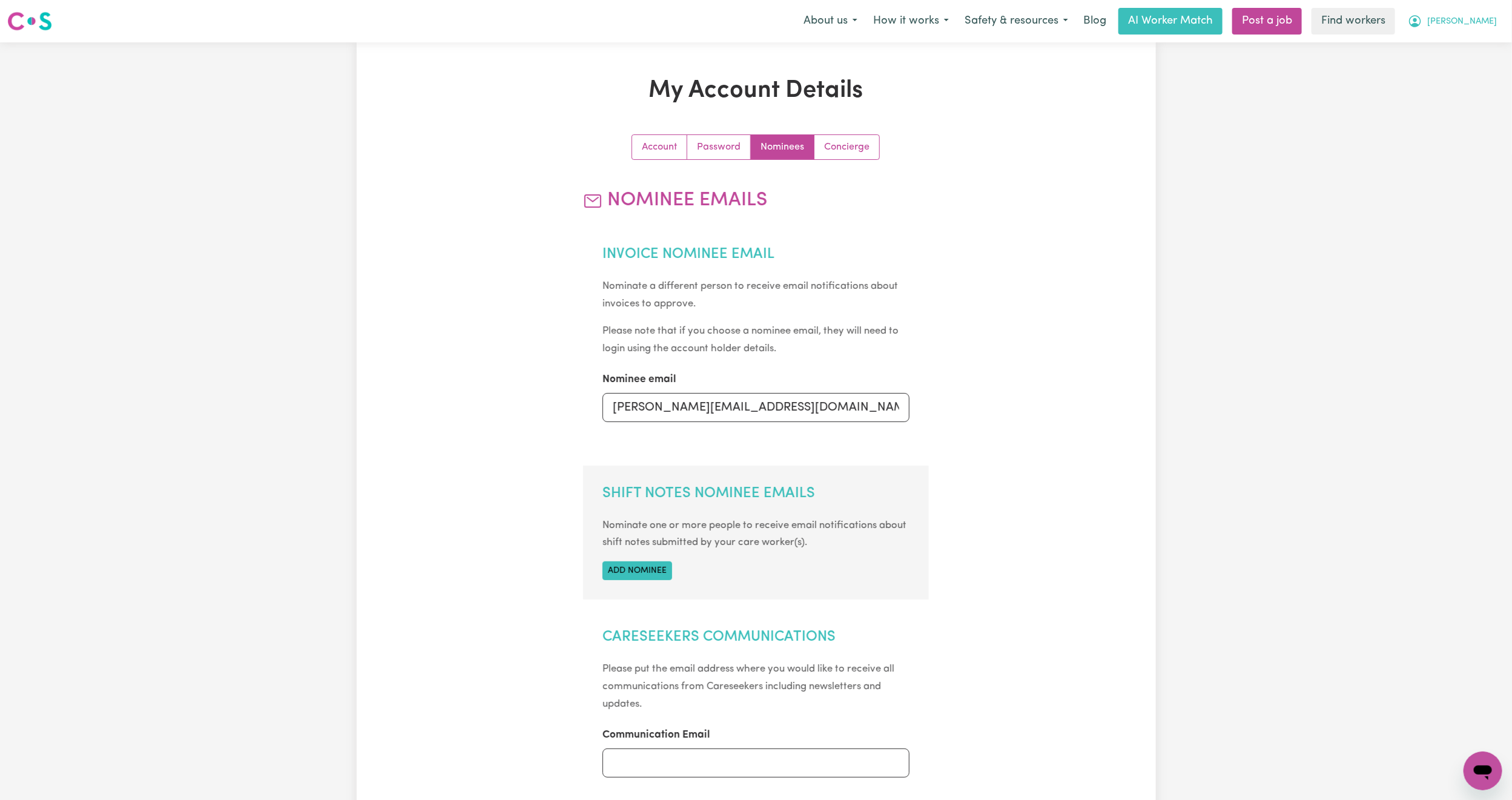
click at [1493, 17] on span "[PERSON_NAME]" at bounding box center [1462, 22] width 70 height 13
click at [1453, 47] on link "My Dashboard" at bounding box center [1456, 47] width 95 height 23
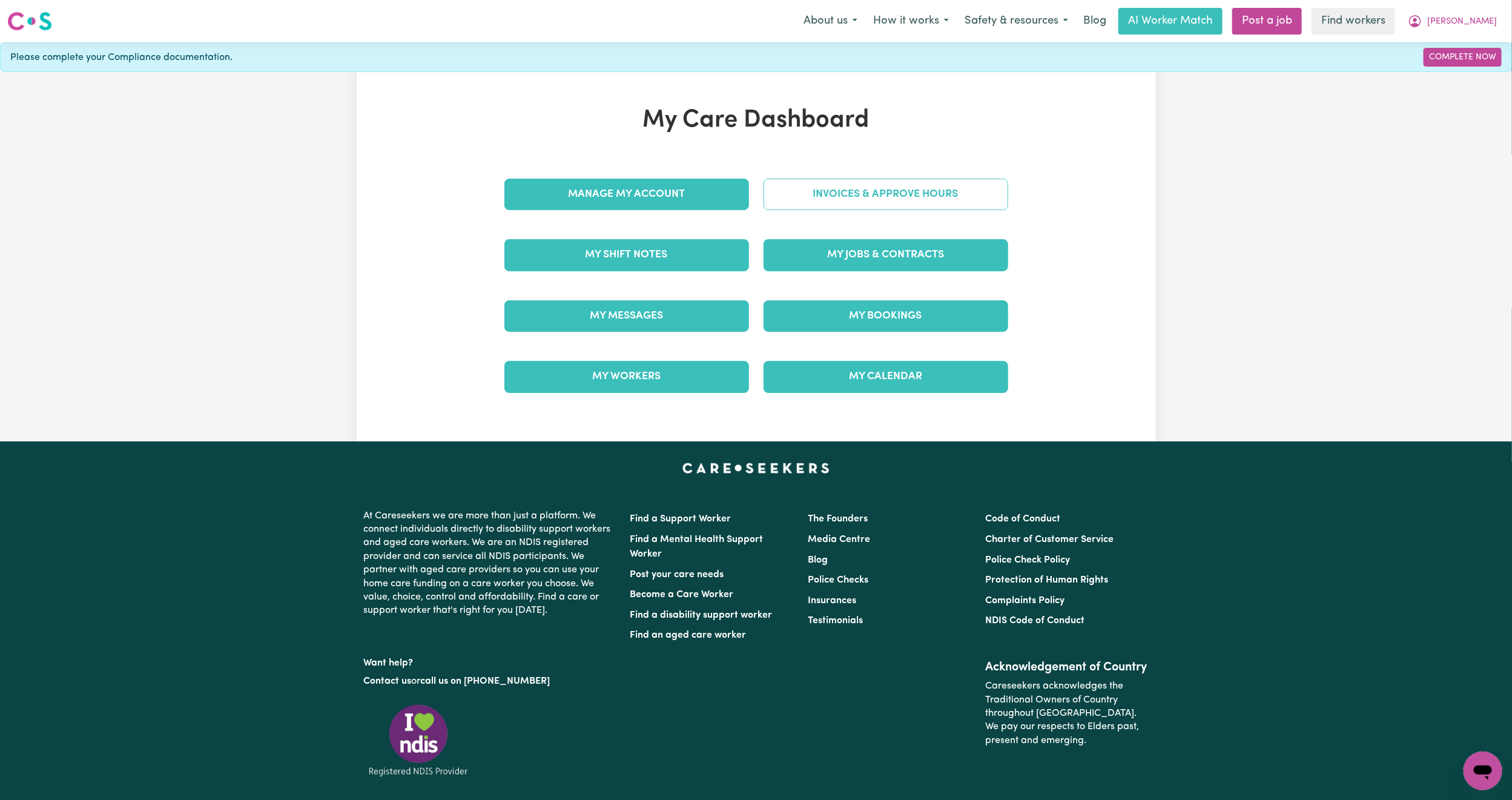
click at [885, 197] on link "Invoices & Approve Hours" at bounding box center [886, 194] width 244 height 32
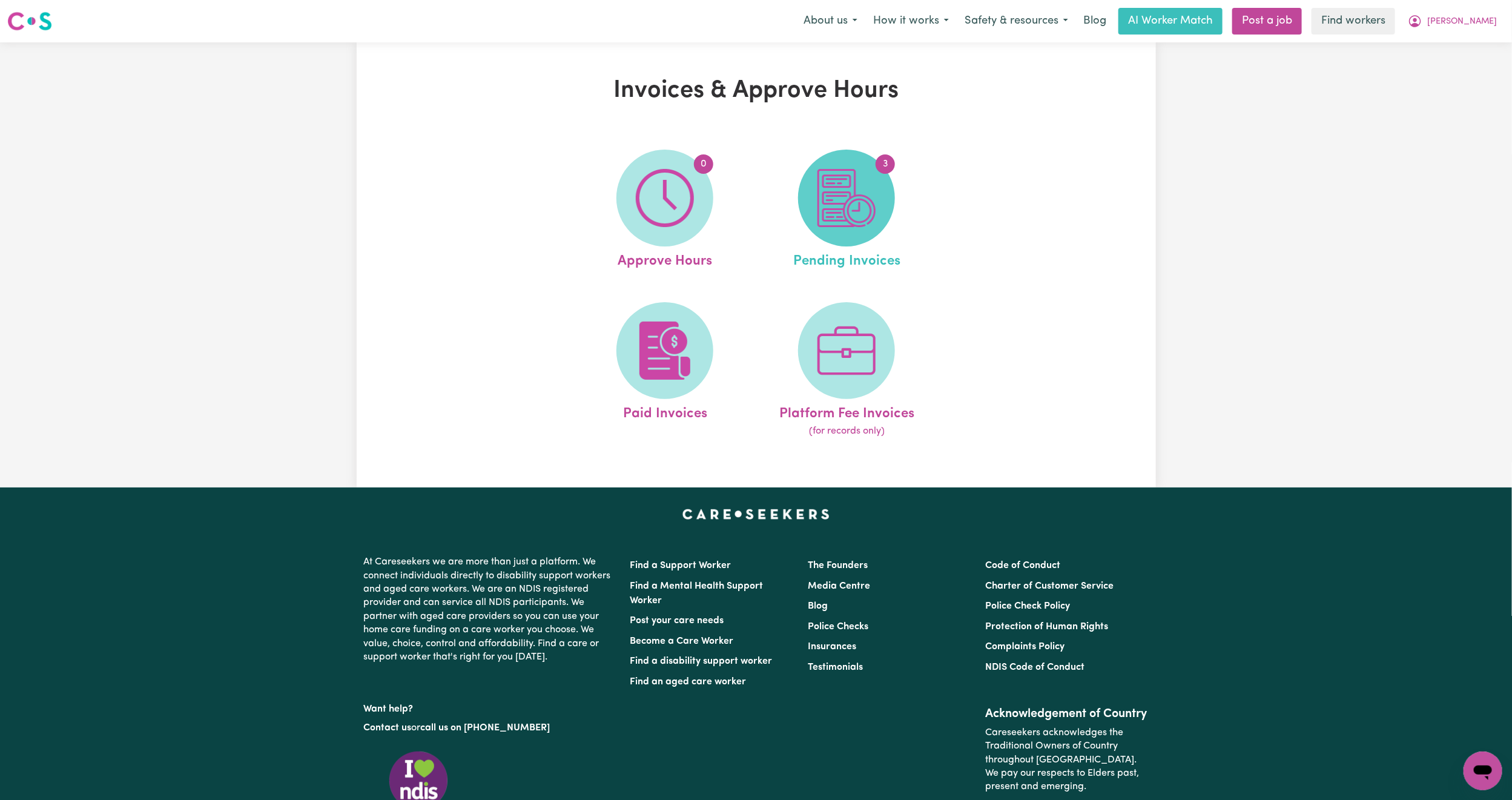
click at [874, 206] on img at bounding box center [846, 197] width 58 height 58
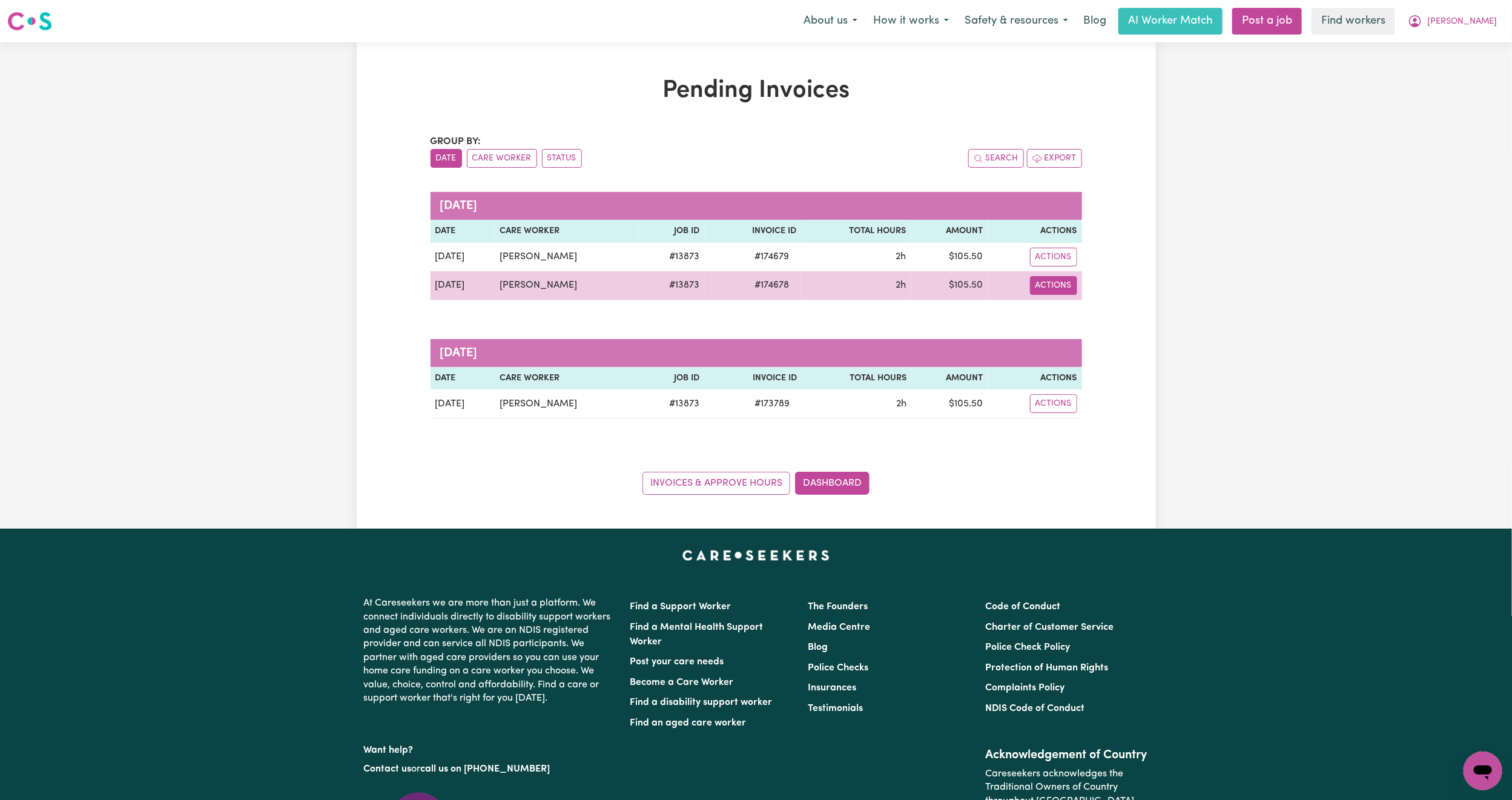
click at [1051, 285] on button "Actions" at bounding box center [1053, 285] width 47 height 19
click at [1077, 306] on link "Download Invoice" at bounding box center [1090, 314] width 111 height 24
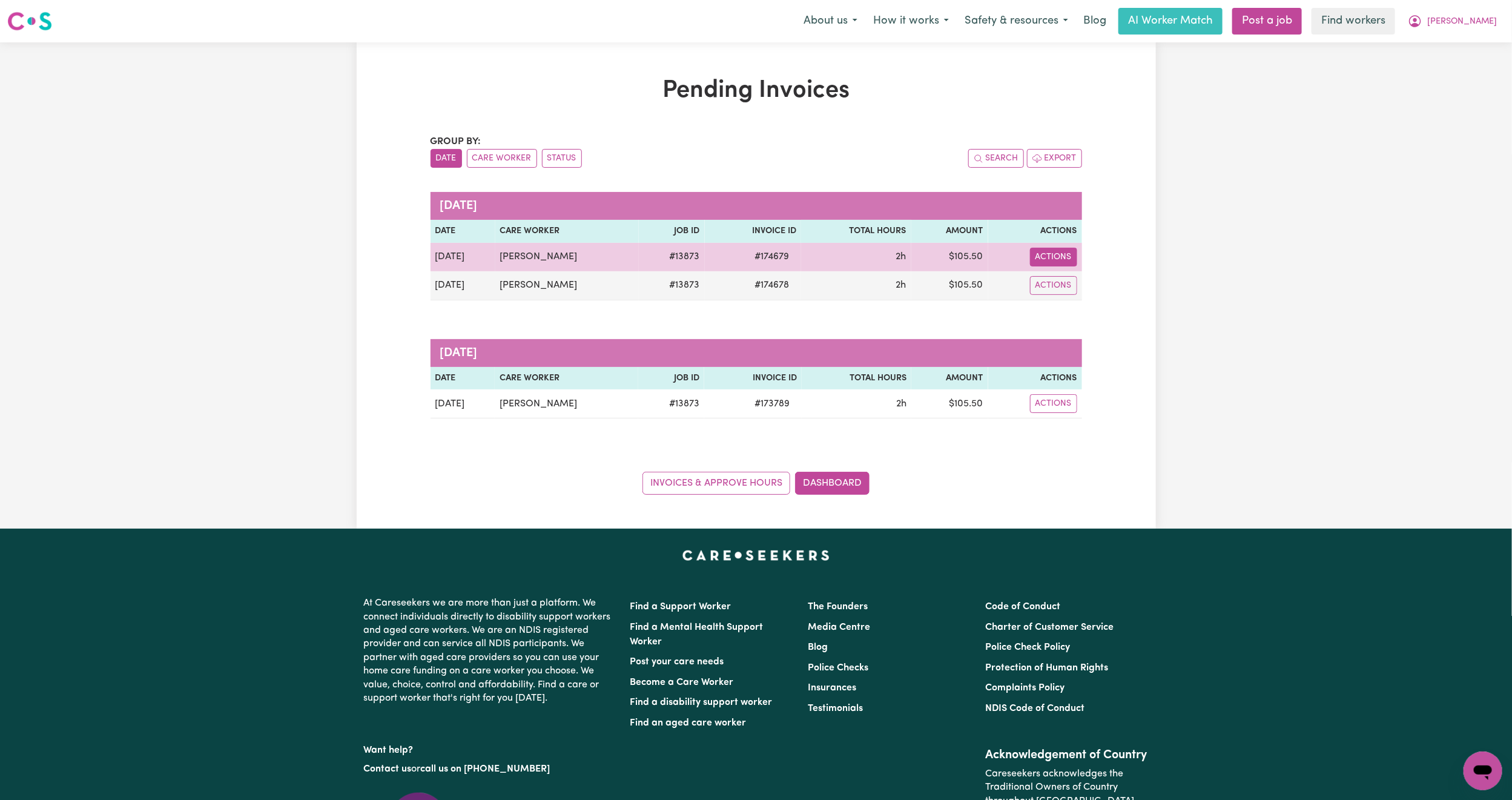
click at [1051, 267] on button "Actions" at bounding box center [1053, 257] width 47 height 19
click at [1057, 290] on link "Download Invoice" at bounding box center [1090, 285] width 111 height 24
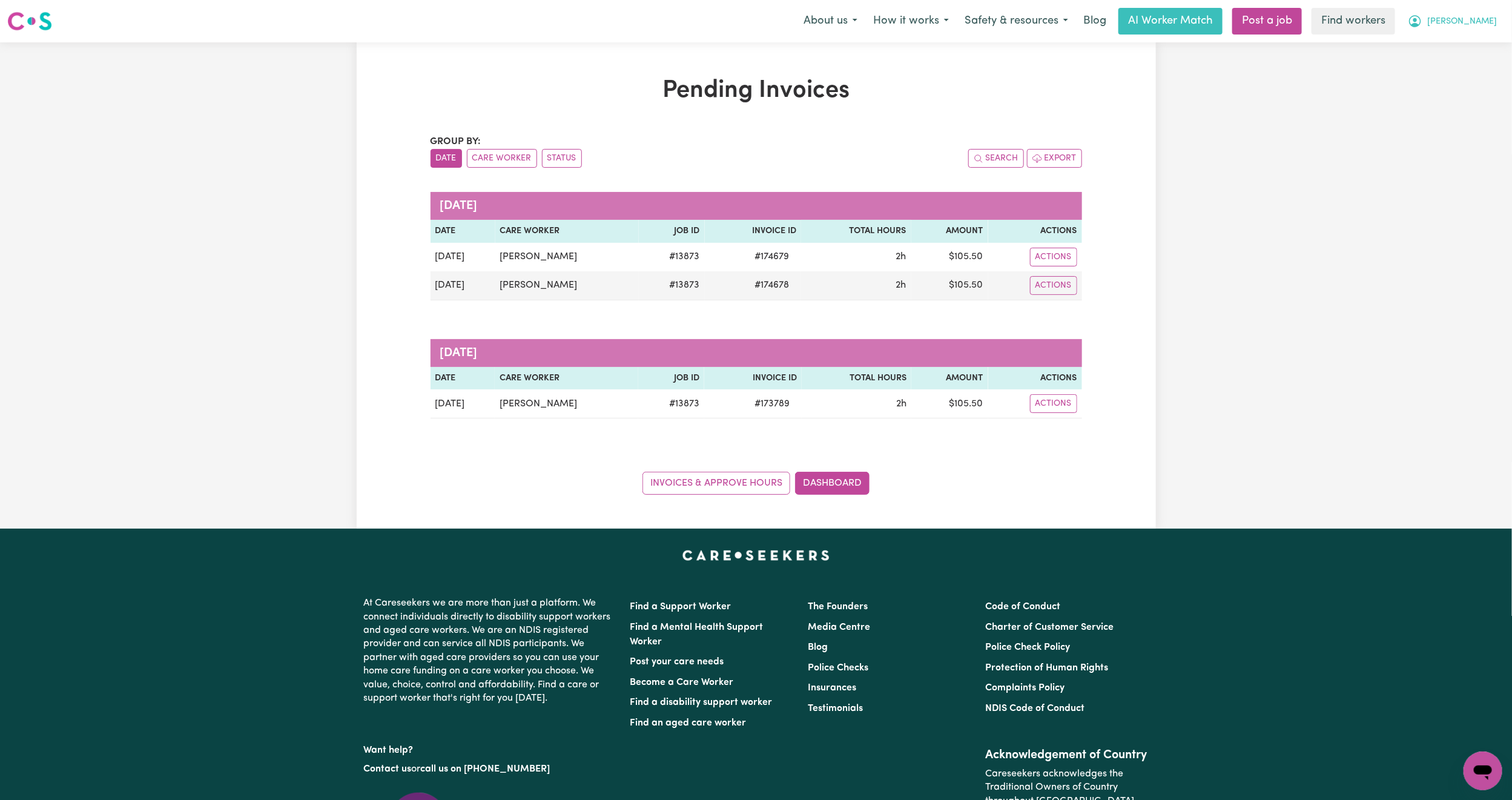
click at [1491, 20] on span "[PERSON_NAME]" at bounding box center [1462, 22] width 70 height 13
click at [1439, 75] on link "Logout" at bounding box center [1456, 70] width 95 height 23
